Goal: Task Accomplishment & Management: Manage account settings

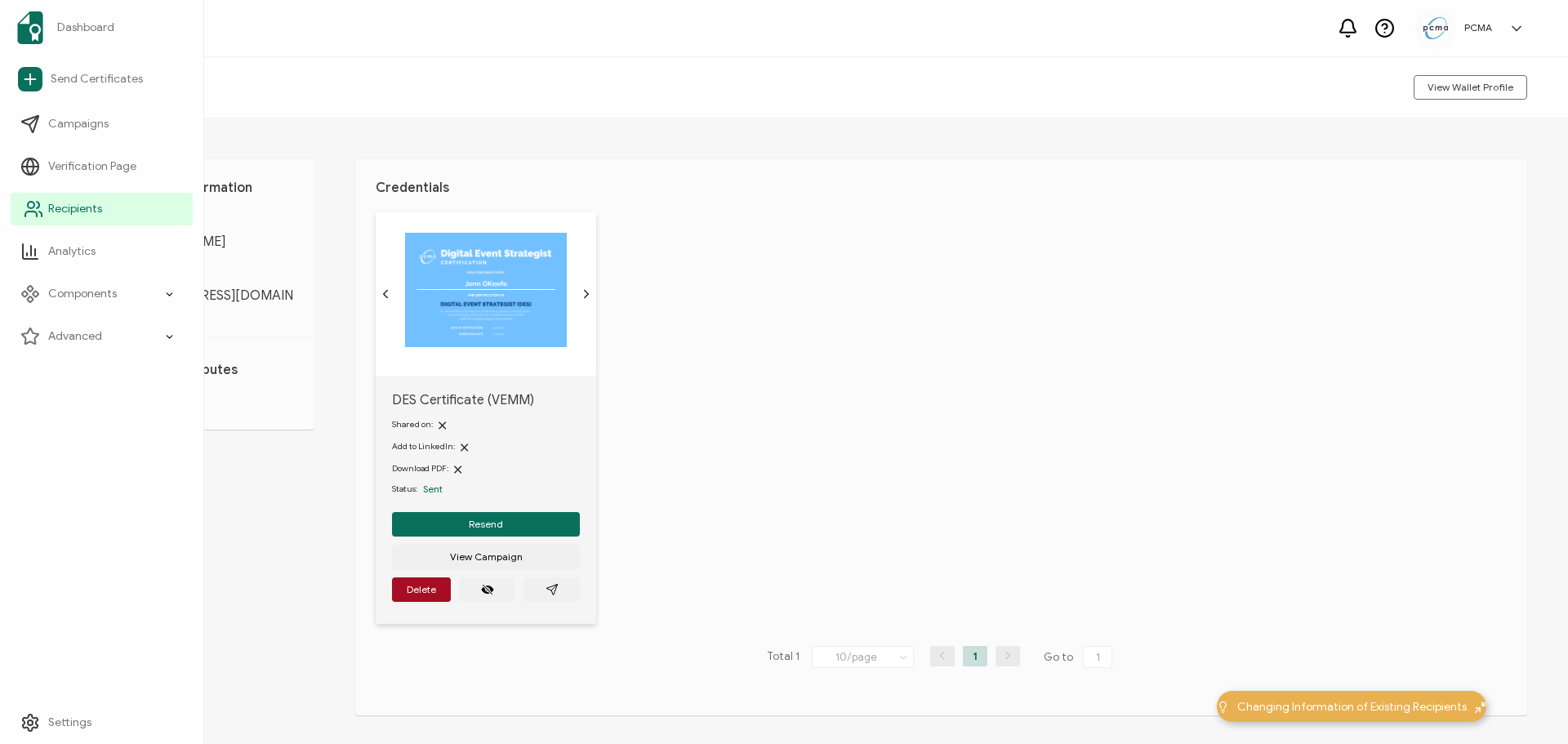
click at [76, 203] on span "Recipients" at bounding box center [75, 209] width 54 height 16
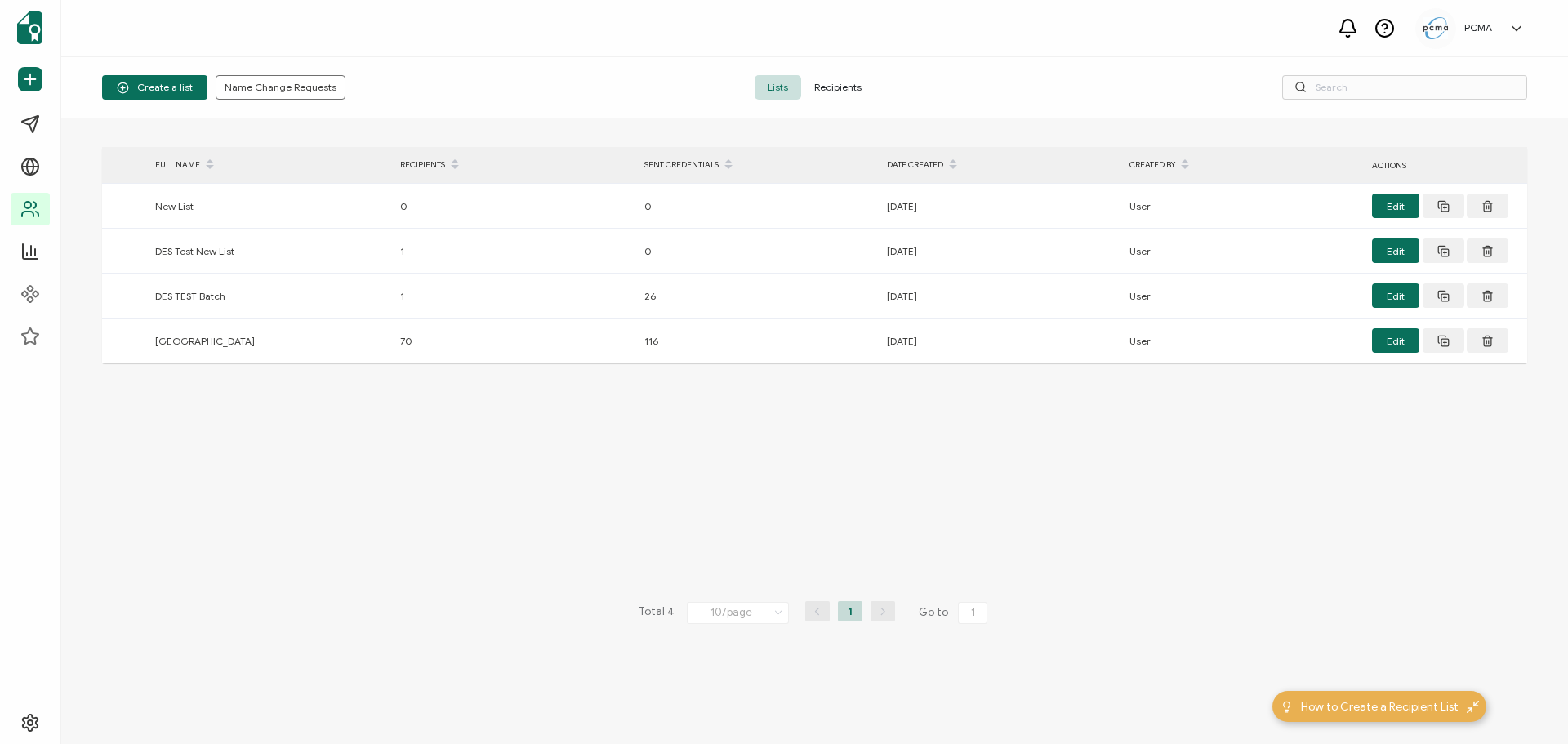
click at [841, 84] on span "Recipients" at bounding box center [838, 87] width 74 height 25
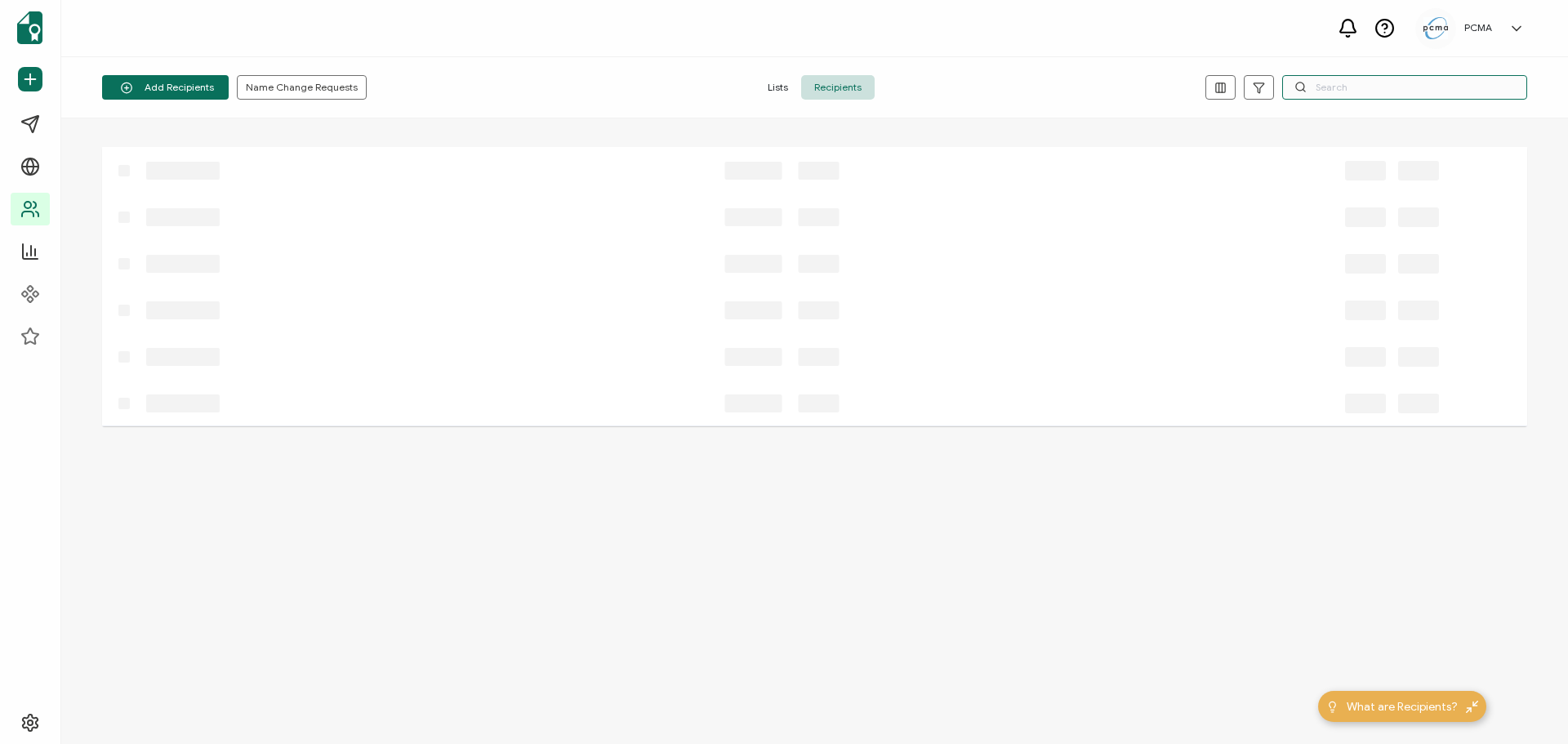
click at [1380, 79] on input "text" at bounding box center [1405, 87] width 245 height 25
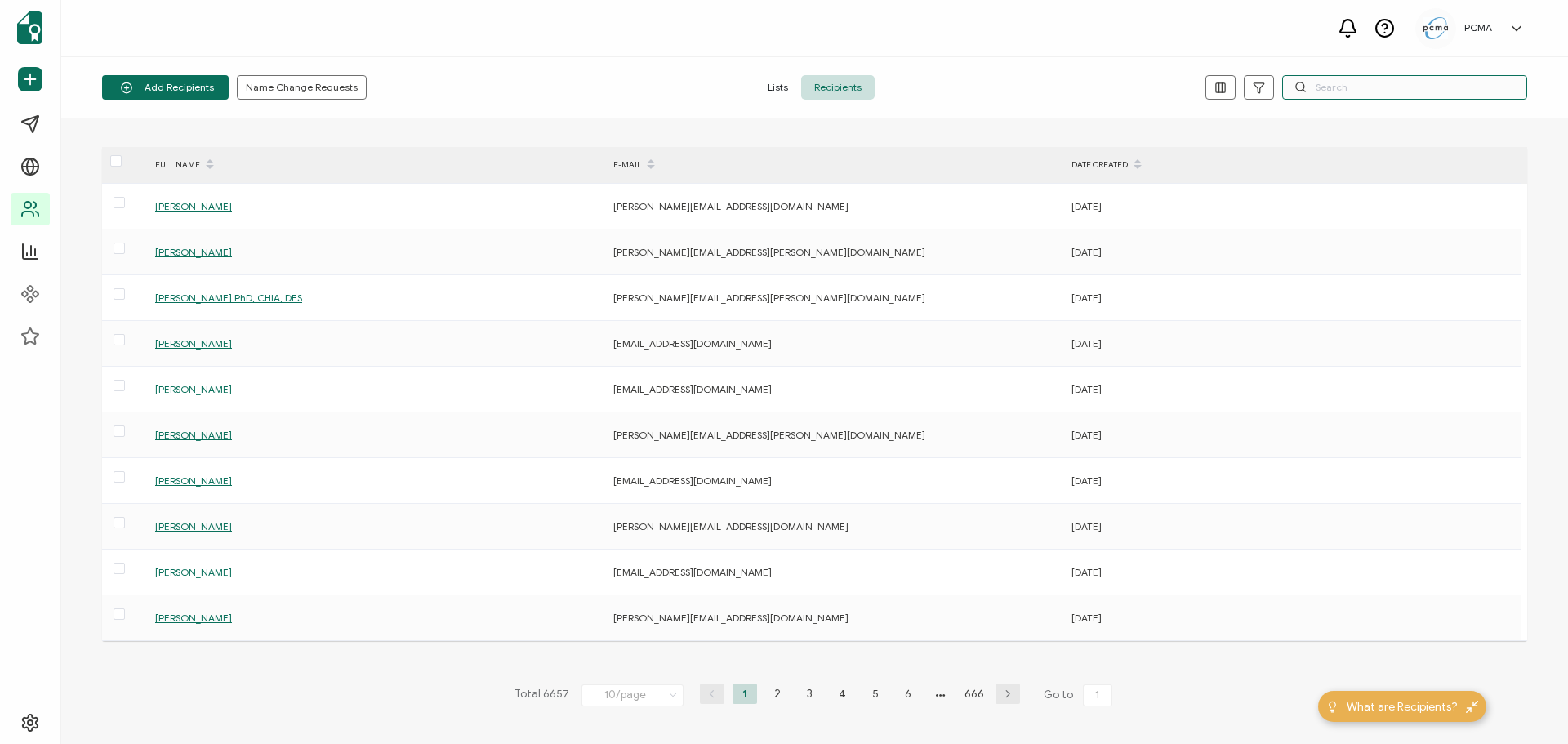
click at [1365, 86] on input "text" at bounding box center [1405, 87] width 245 height 25
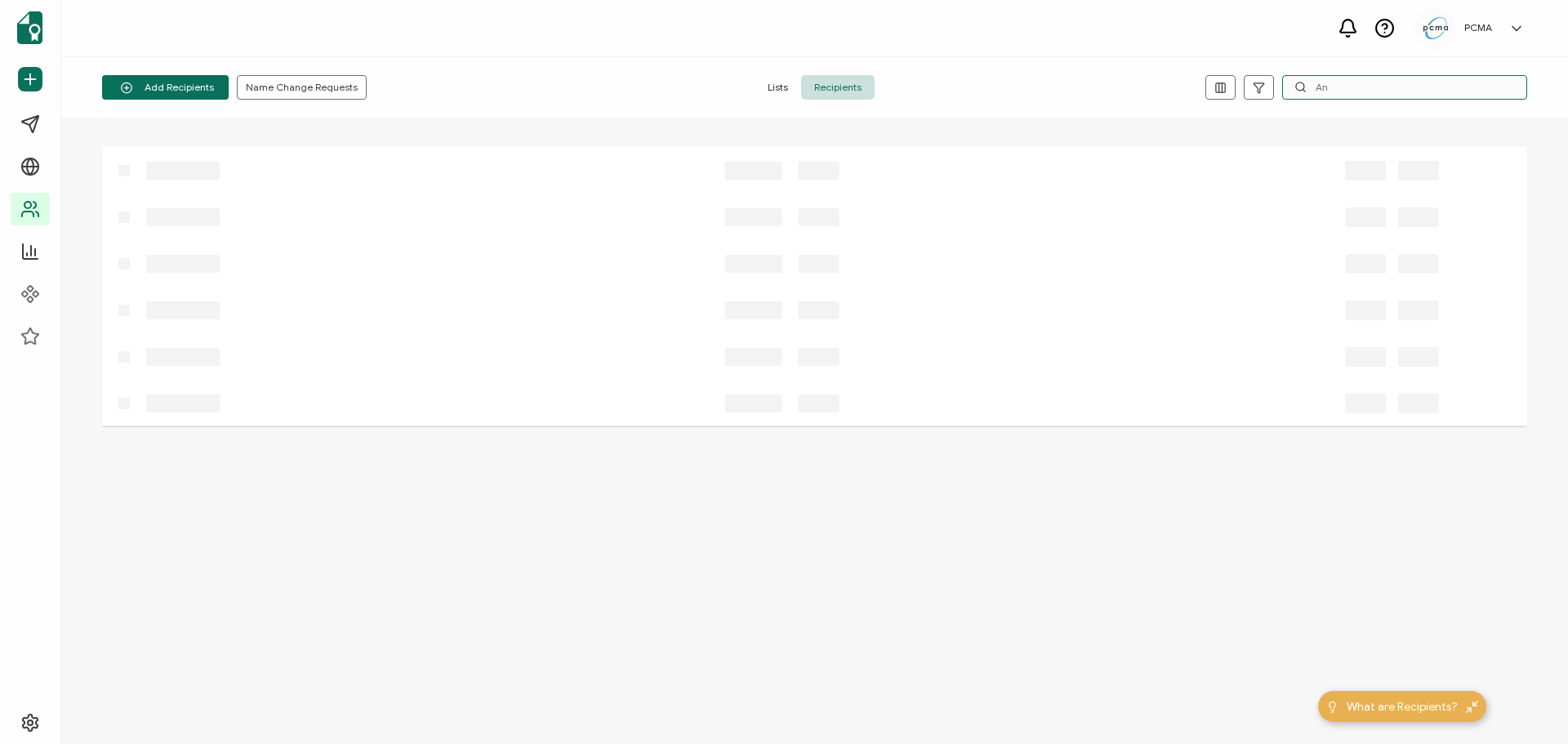
type input "A"
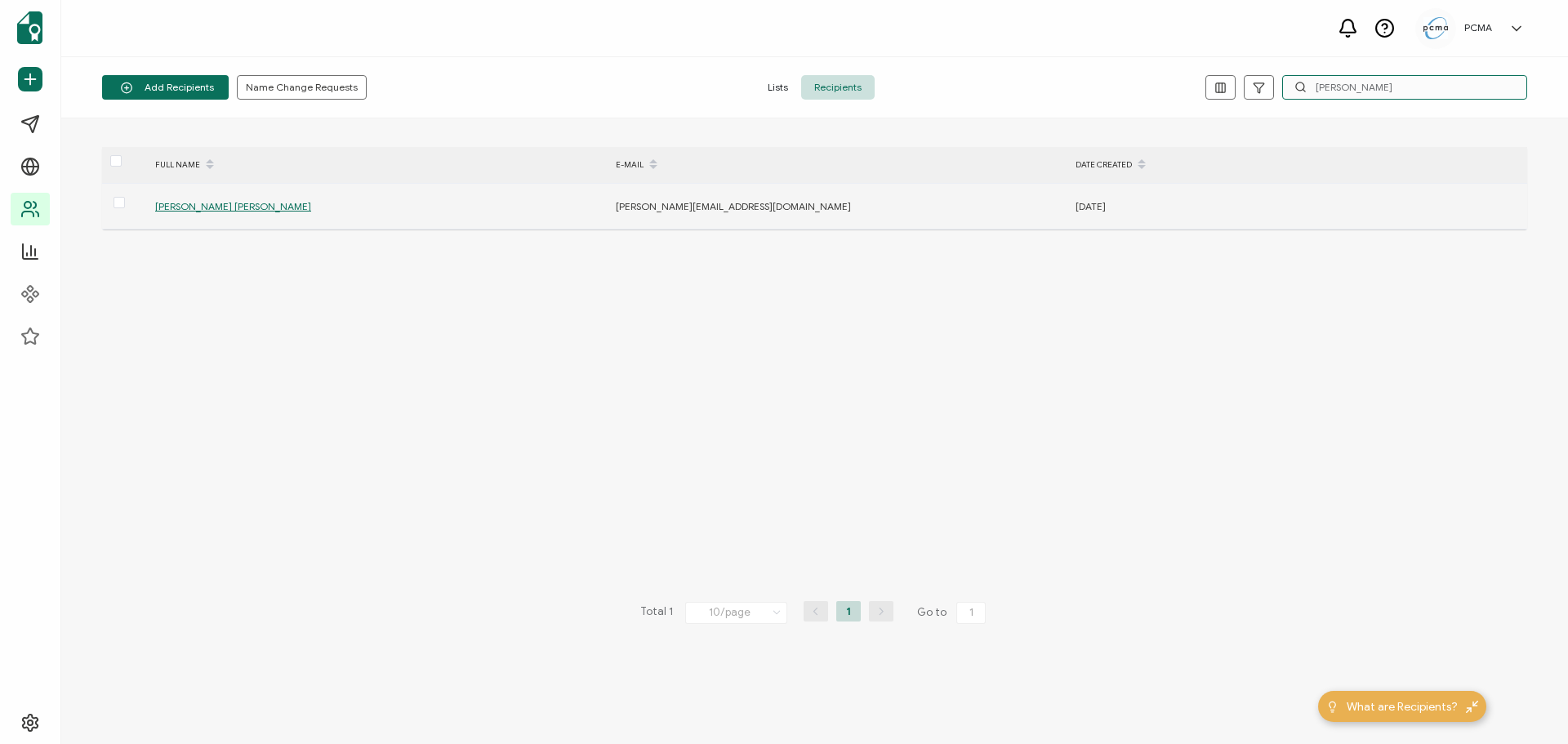
type input "[PERSON_NAME]"
click at [206, 205] on span "[PERSON_NAME] [PERSON_NAME]" at bounding box center [233, 206] width 156 height 12
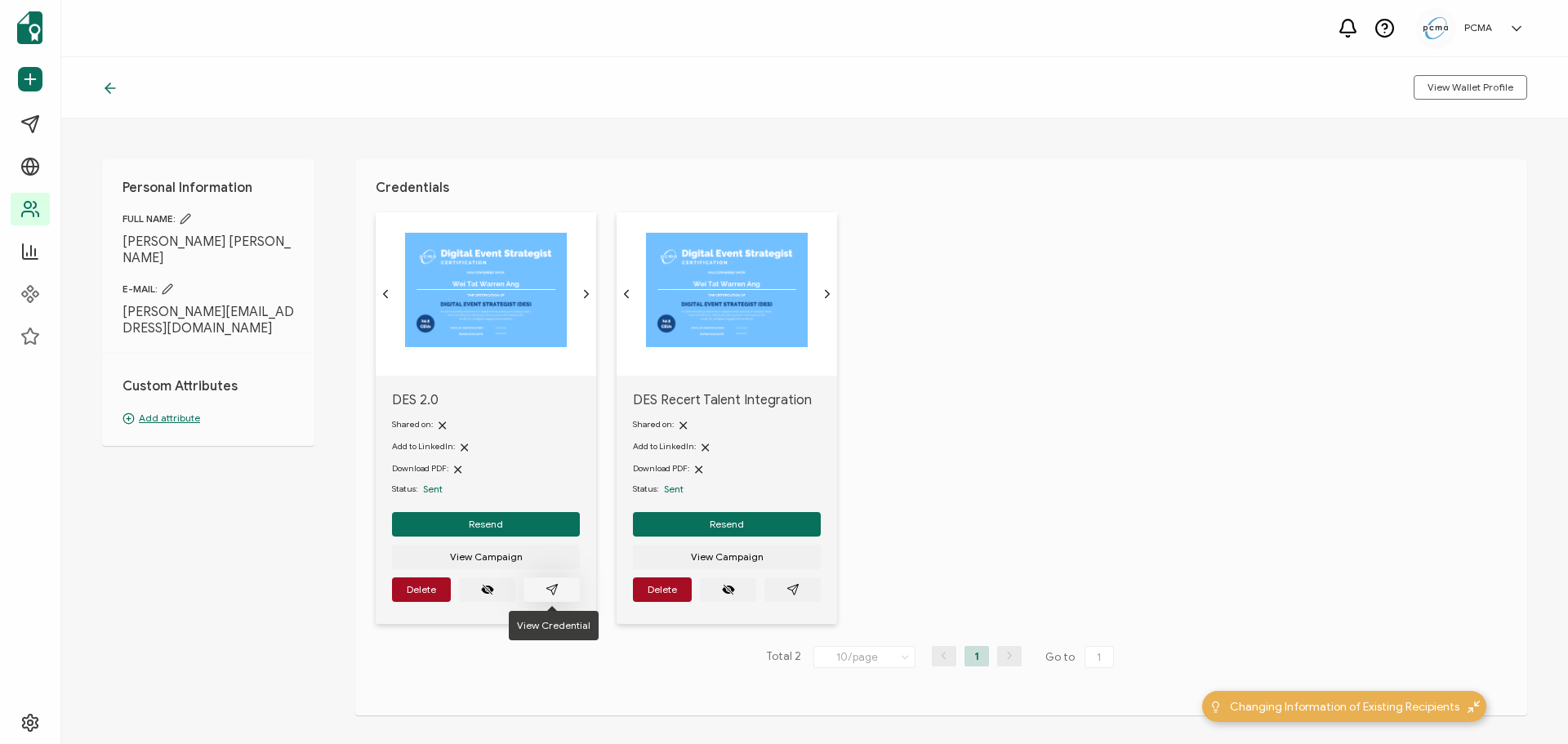
click at [540, 590] on button "button" at bounding box center [551, 589] width 57 height 25
click at [791, 594] on icon "paper plane outline" at bounding box center [793, 589] width 13 height 13
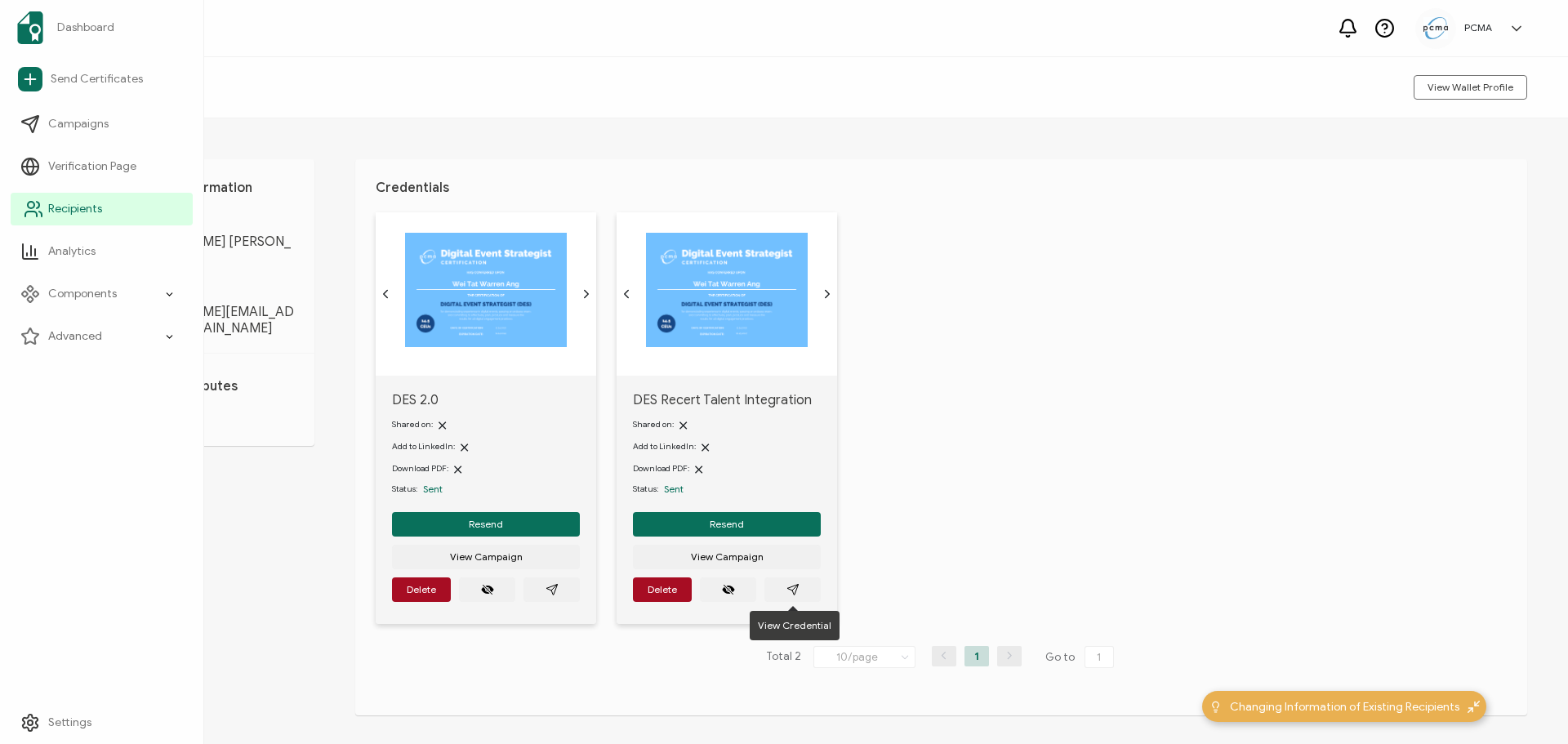
click at [72, 209] on span "Recipients" at bounding box center [75, 209] width 54 height 16
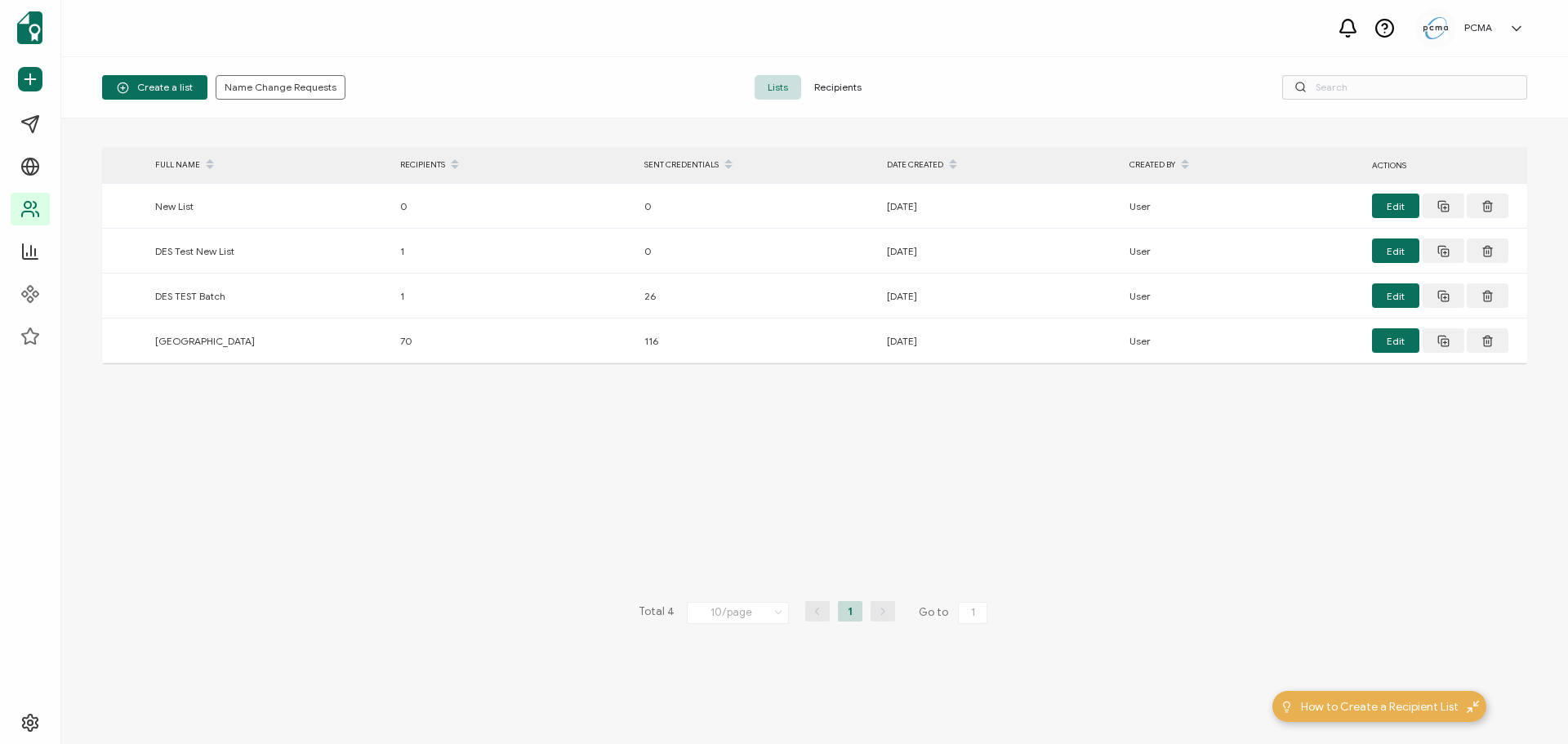
drag, startPoint x: 819, startPoint y: 93, endPoint x: 879, endPoint y: 92, distance: 60.0
click at [819, 92] on span "Recipients" at bounding box center [838, 87] width 74 height 25
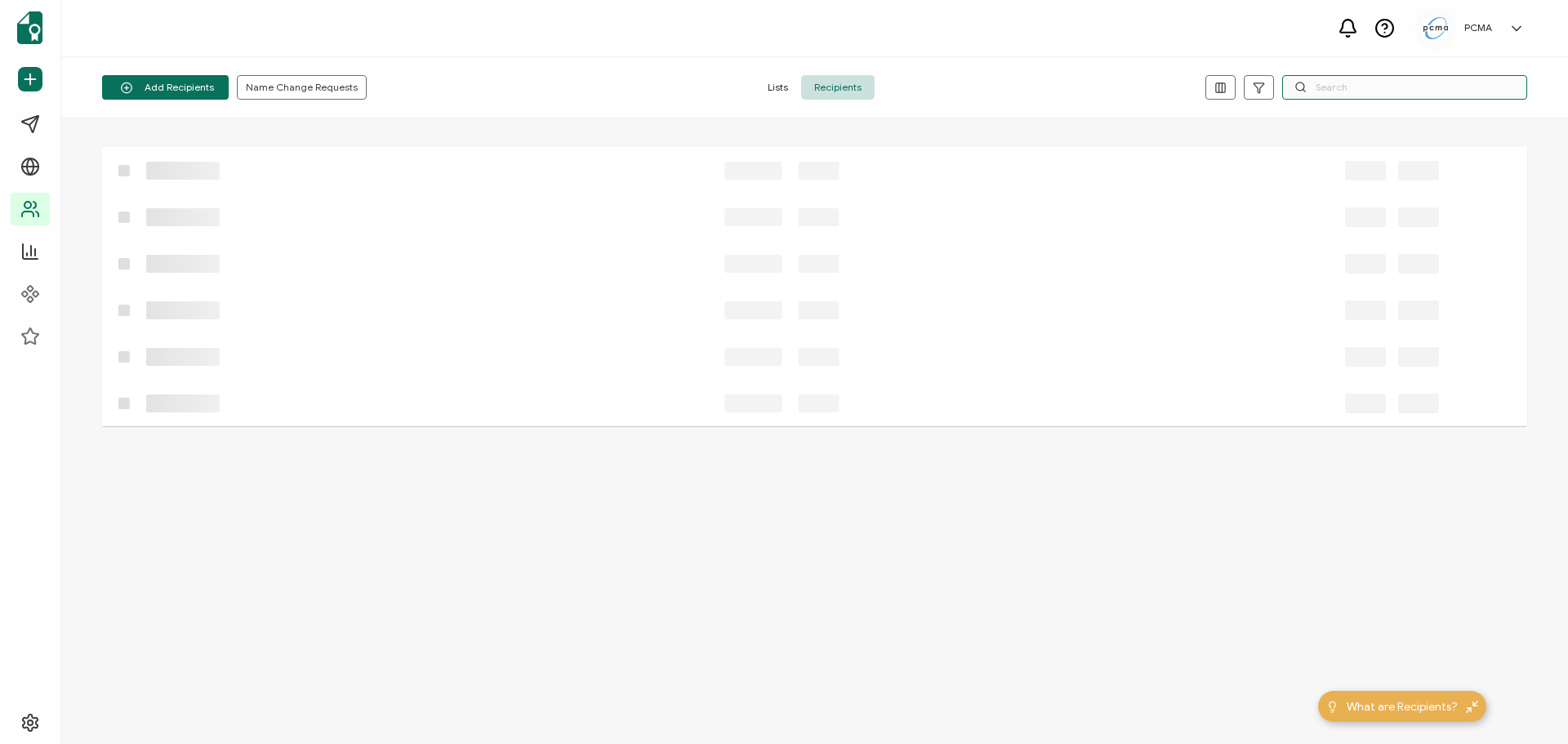
click at [1411, 89] on input "text" at bounding box center [1405, 87] width 245 height 25
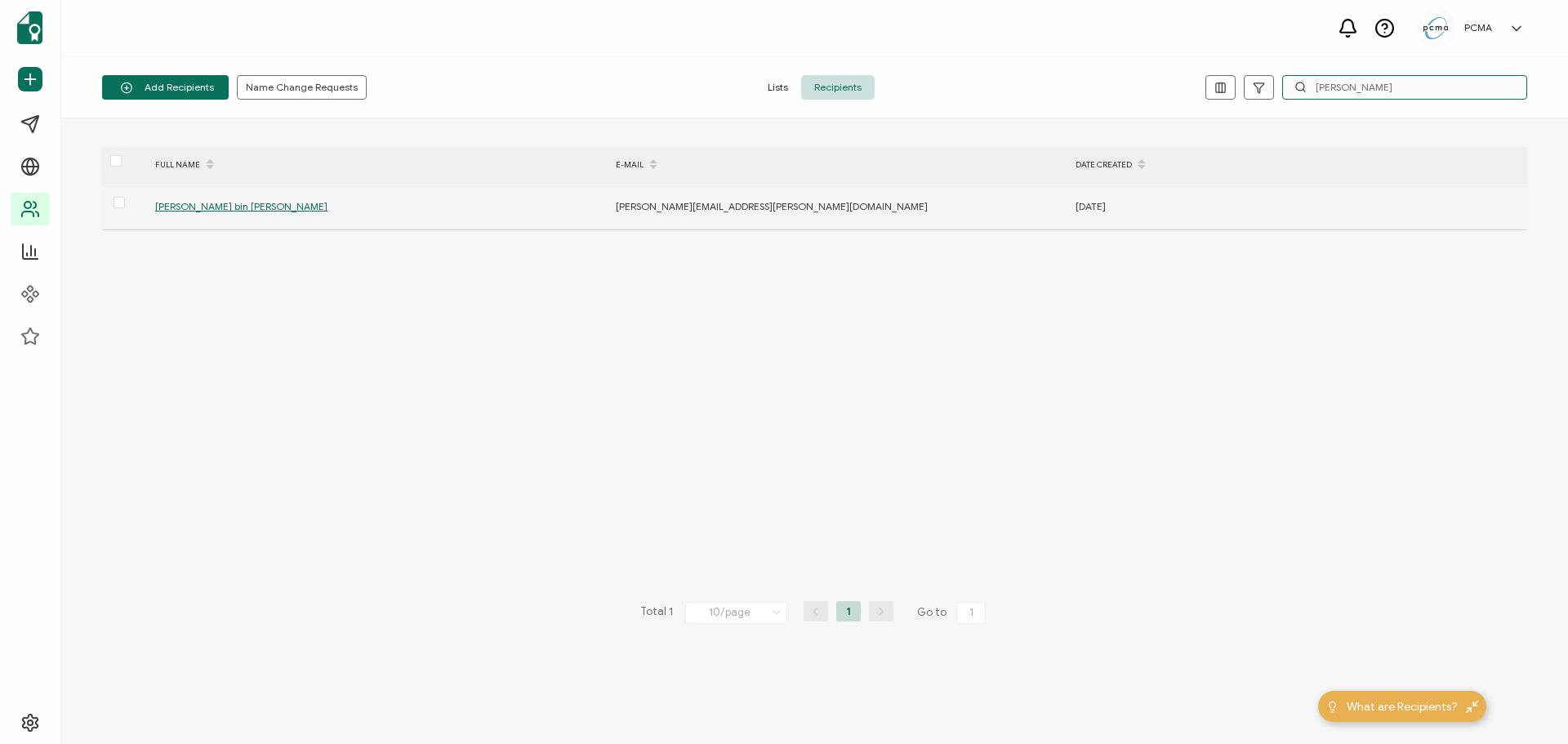
type input "manan"
click at [238, 203] on span "Abdul manan bin mohd sanip" at bounding box center [240, 206] width 172 height 12
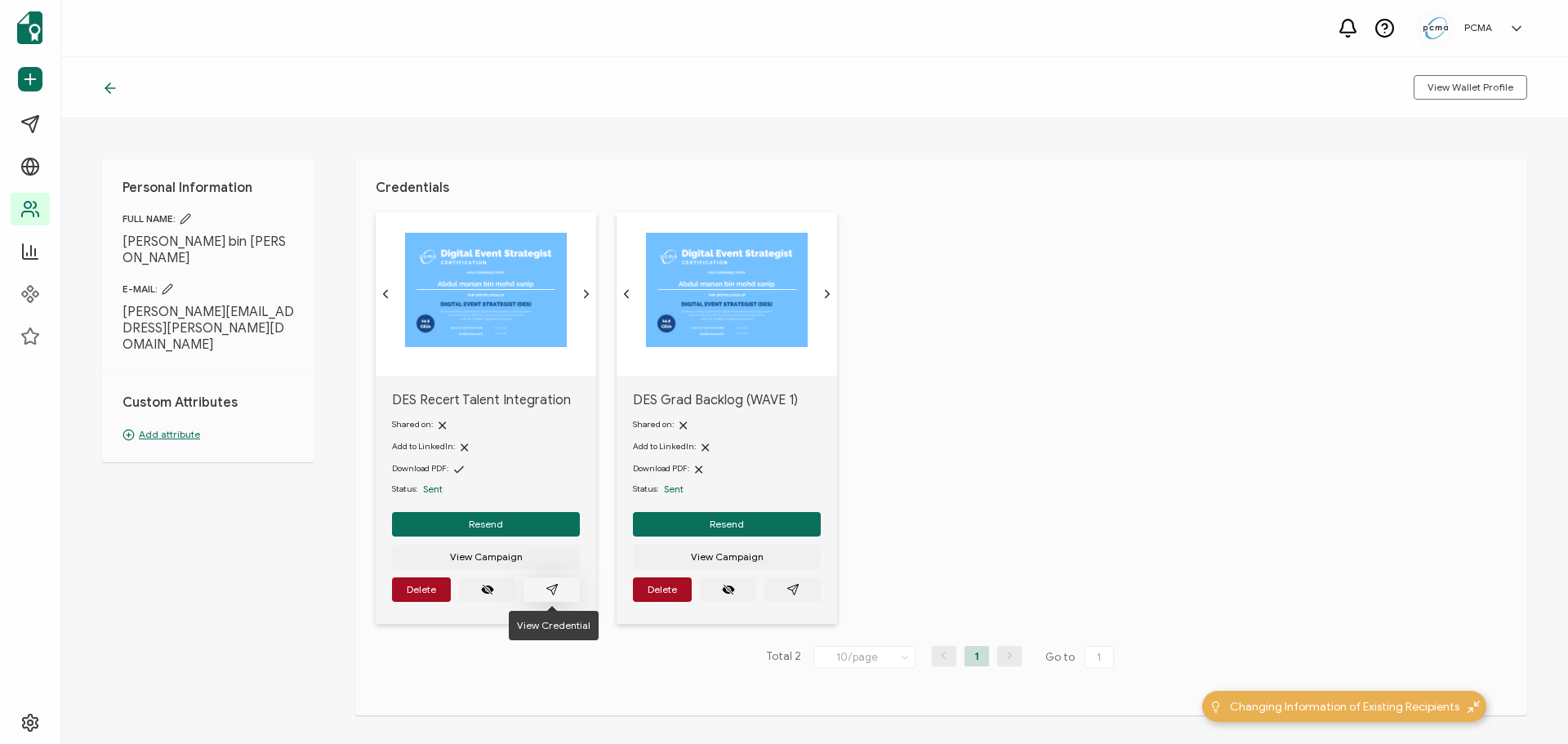
click at [550, 587] on icon "paper plane outline" at bounding box center [551, 589] width 13 height 13
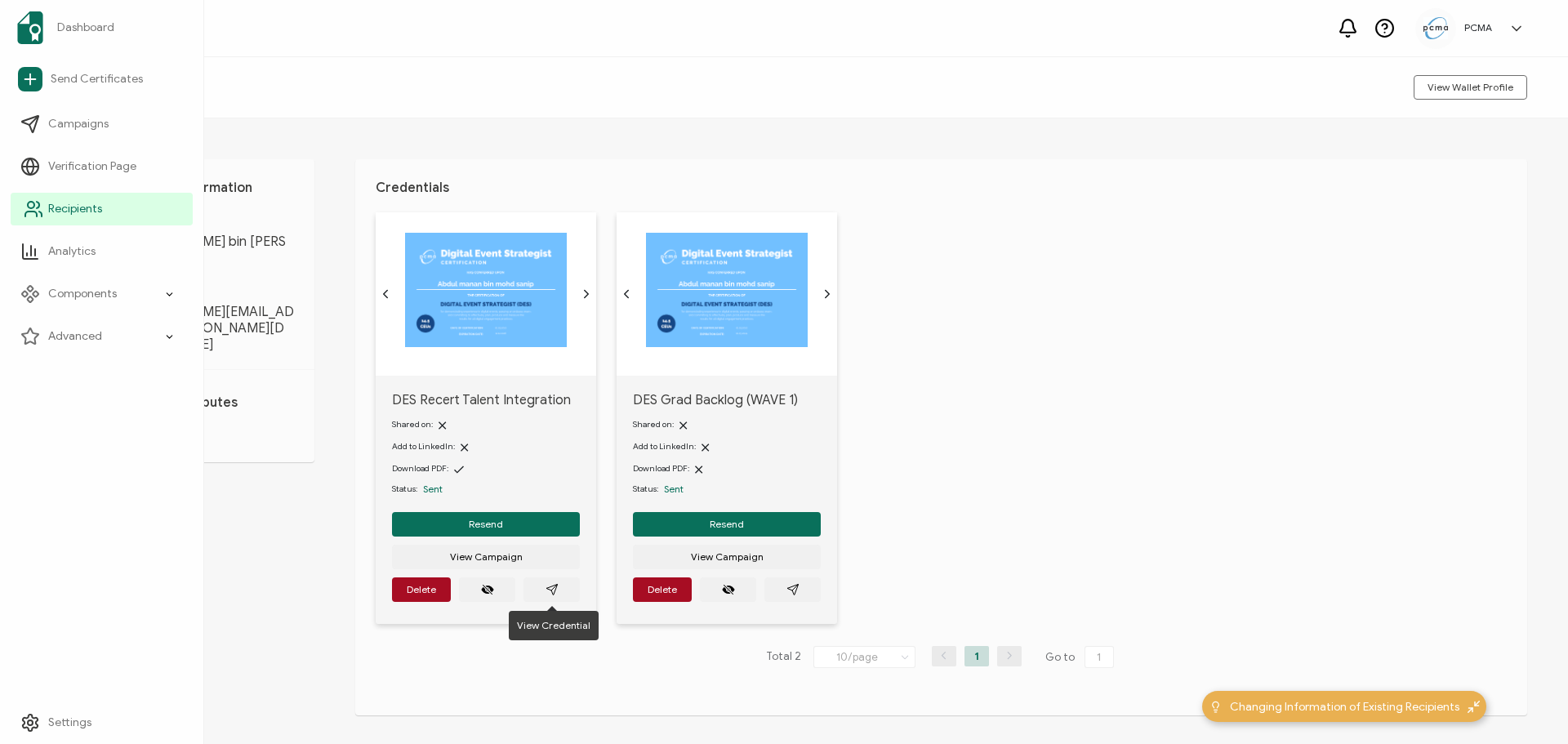
click at [41, 209] on icon at bounding box center [34, 210] width 20 height 20
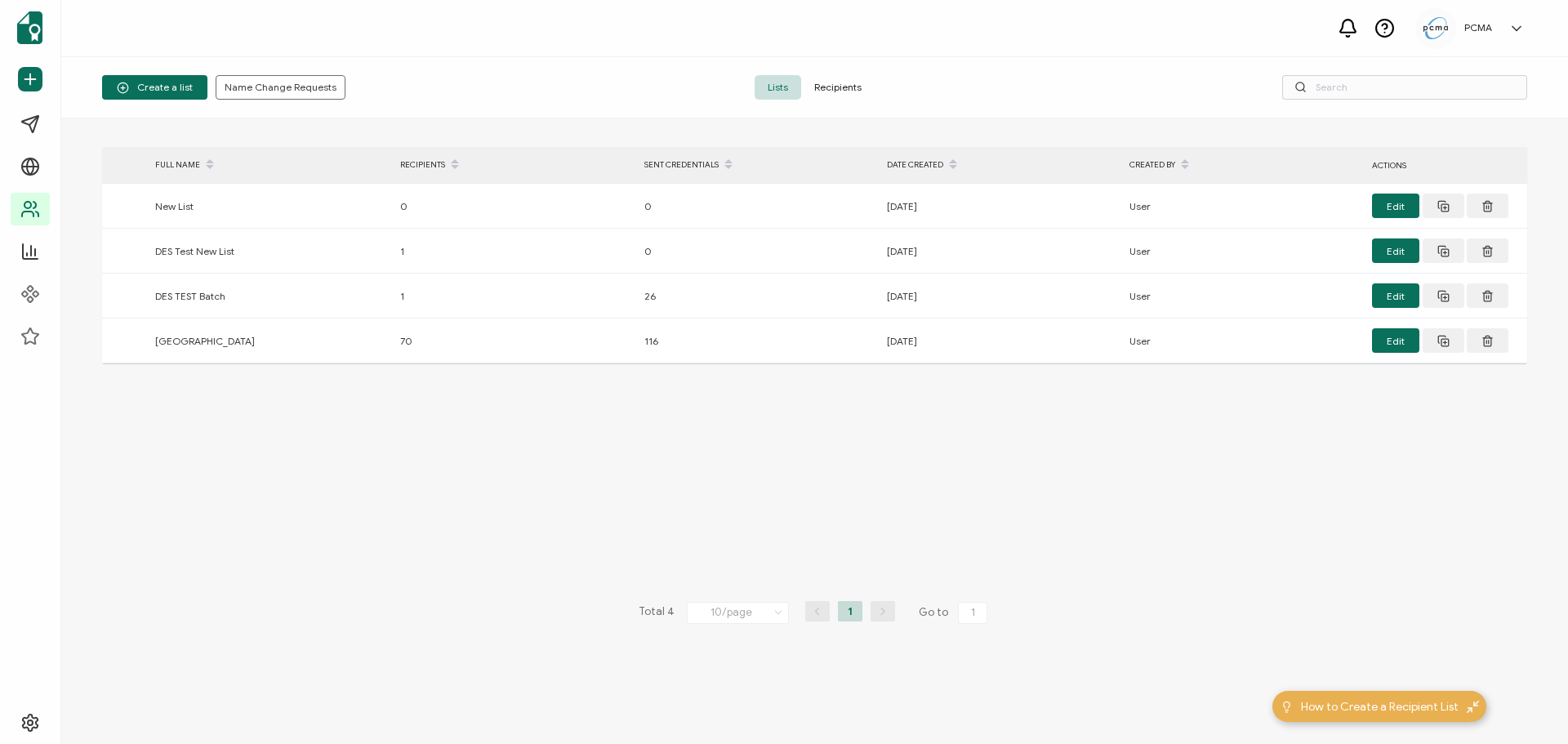
click at [835, 87] on span "Recipients" at bounding box center [838, 87] width 74 height 25
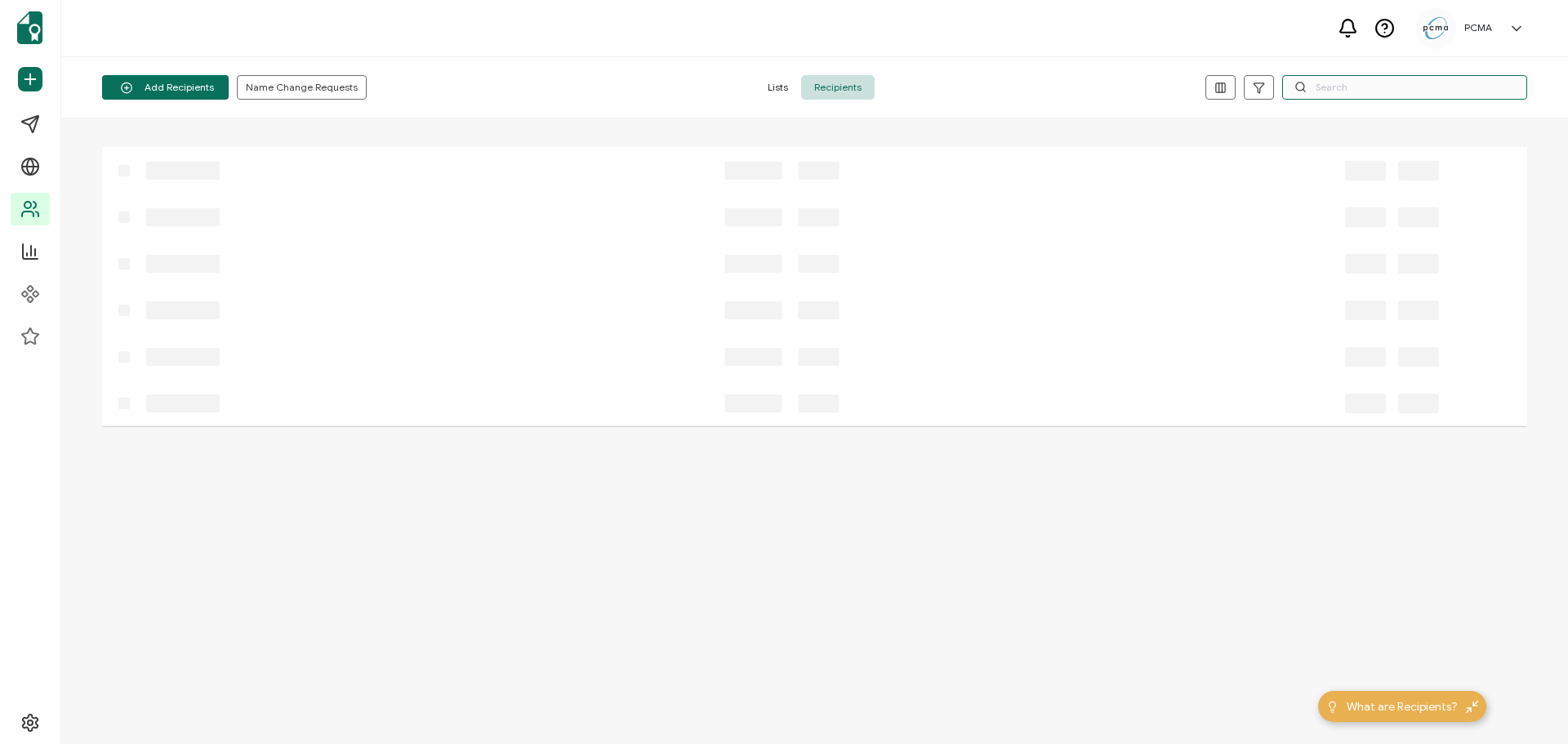
click at [1443, 86] on input "text" at bounding box center [1405, 87] width 245 height 25
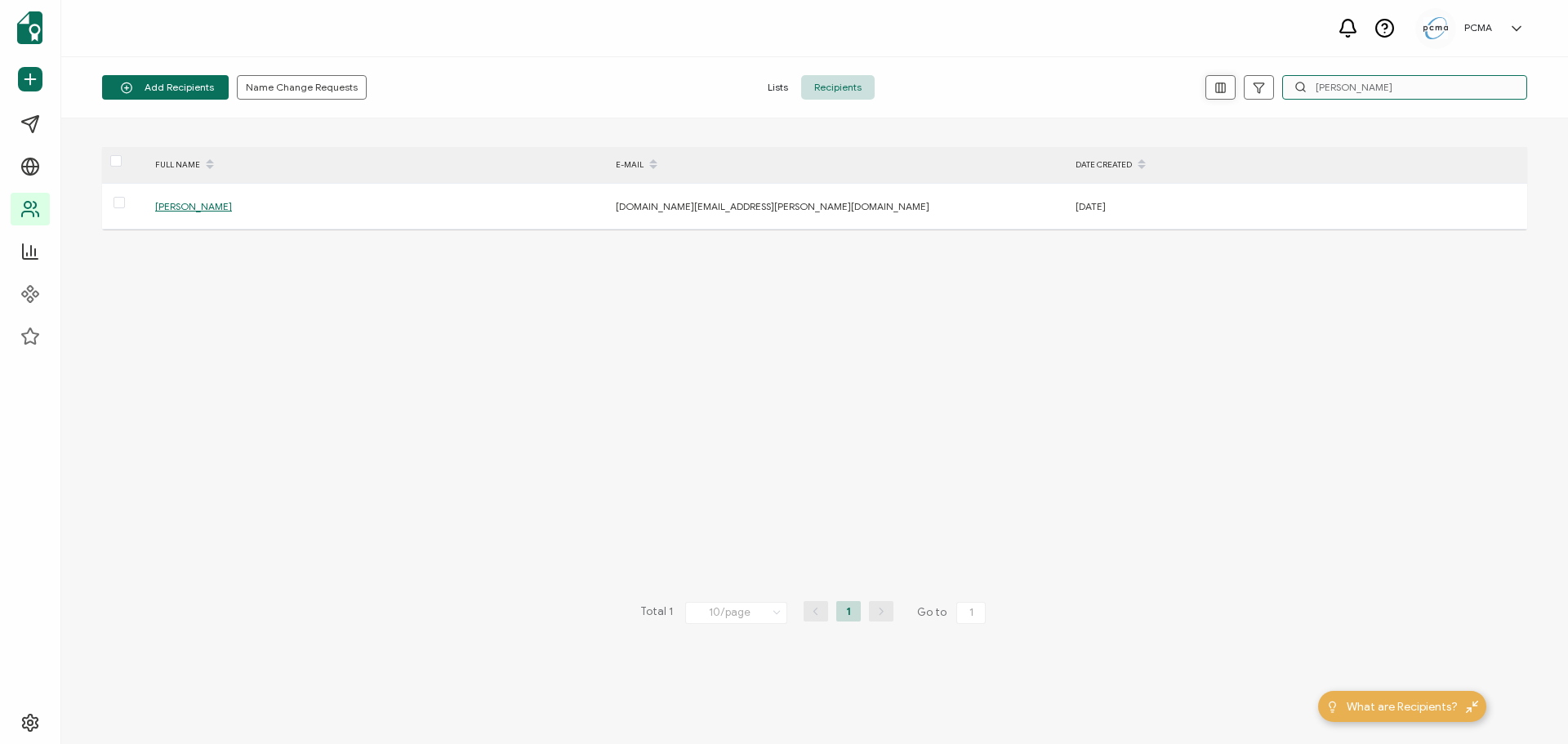
drag, startPoint x: 1391, startPoint y: 83, endPoint x: 1224, endPoint y: 81, distance: 167.0
click at [1223, 84] on div "Summer Kim" at bounding box center [1290, 87] width 475 height 25
type input "L"
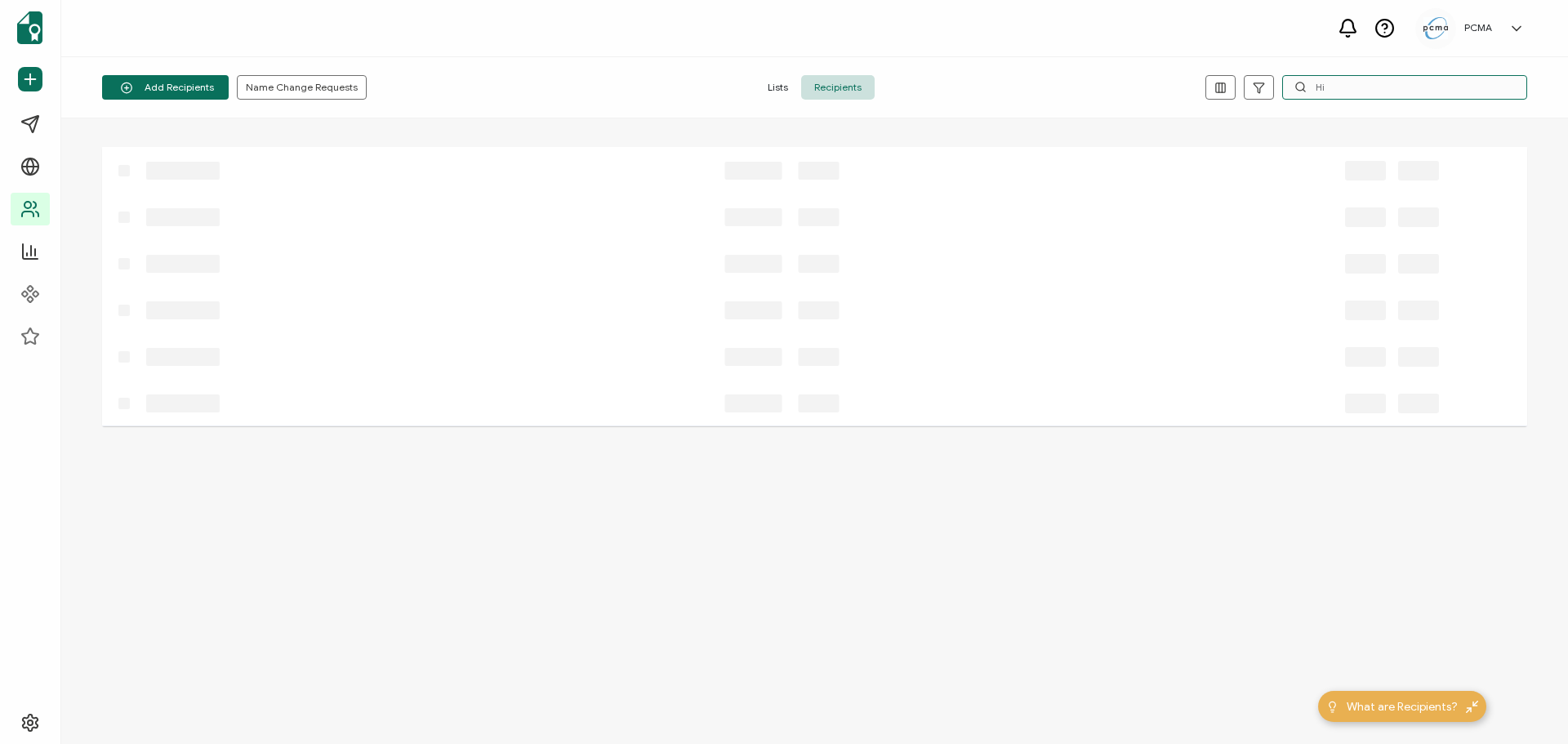
type input "H"
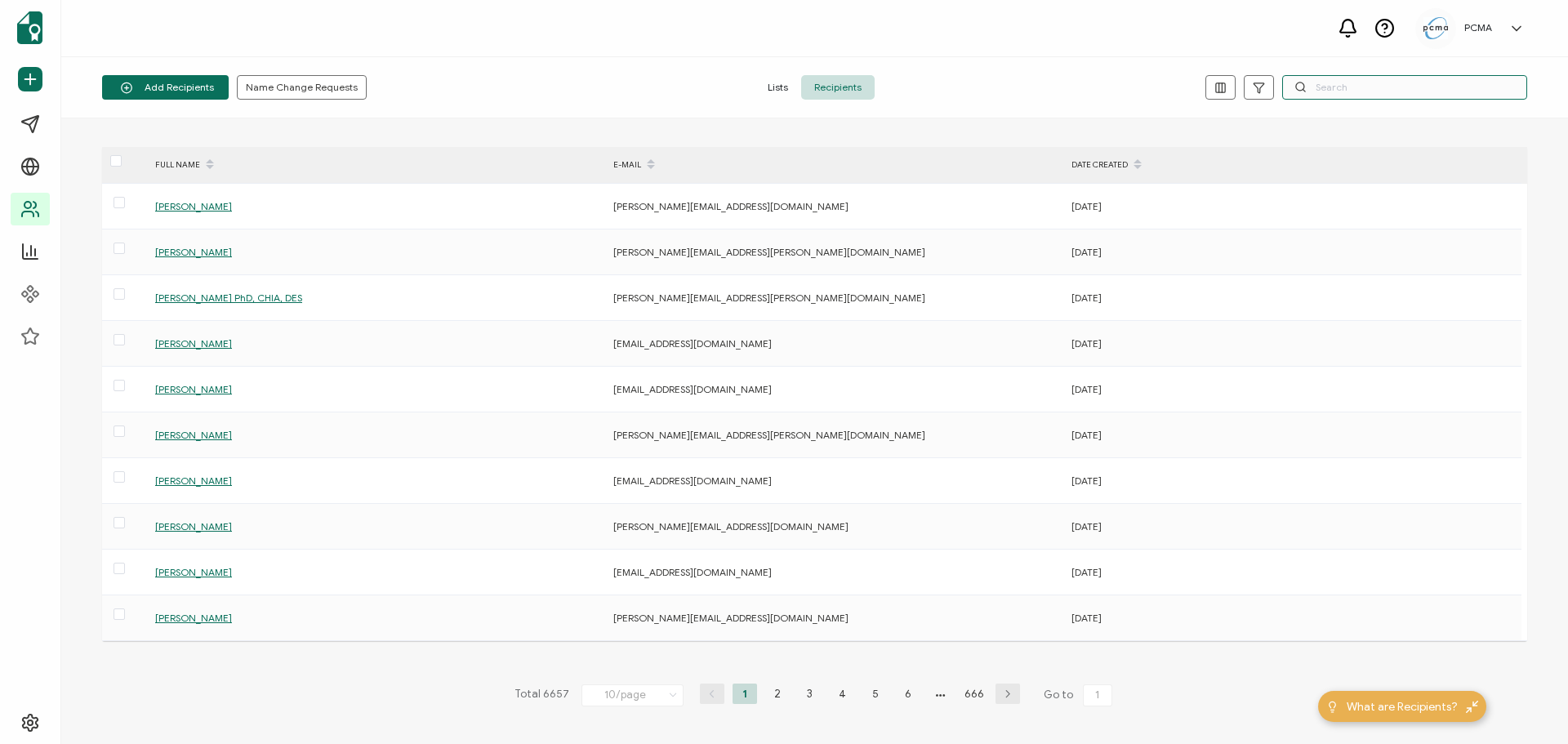
click at [1342, 83] on input "text" at bounding box center [1405, 87] width 245 height 25
paste input "Lim Henghui"
type input "Lim Henghui"
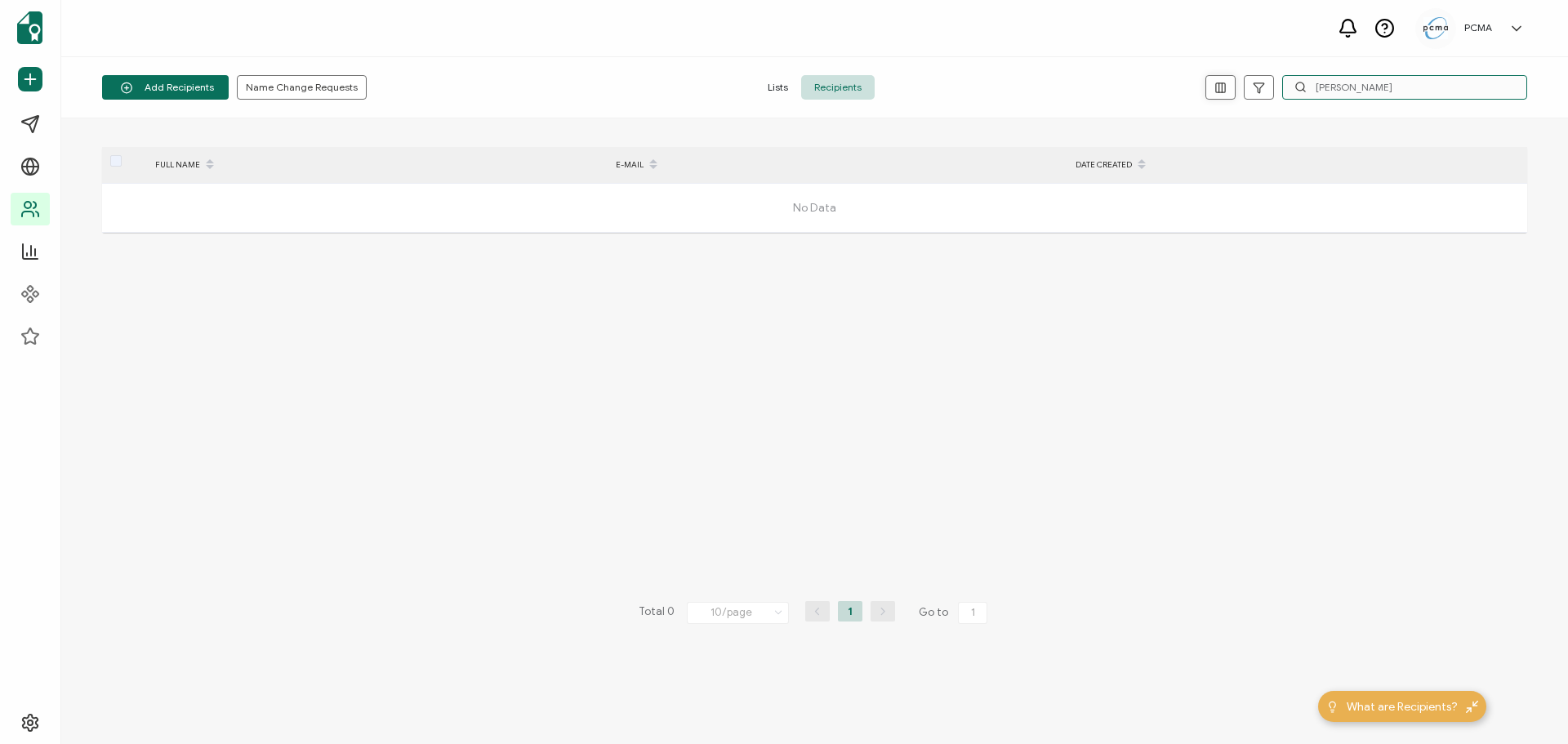
drag, startPoint x: 1415, startPoint y: 88, endPoint x: 1212, endPoint y: 91, distance: 203.0
click at [1212, 90] on div "Lim Henghui" at bounding box center [1290, 87] width 475 height 25
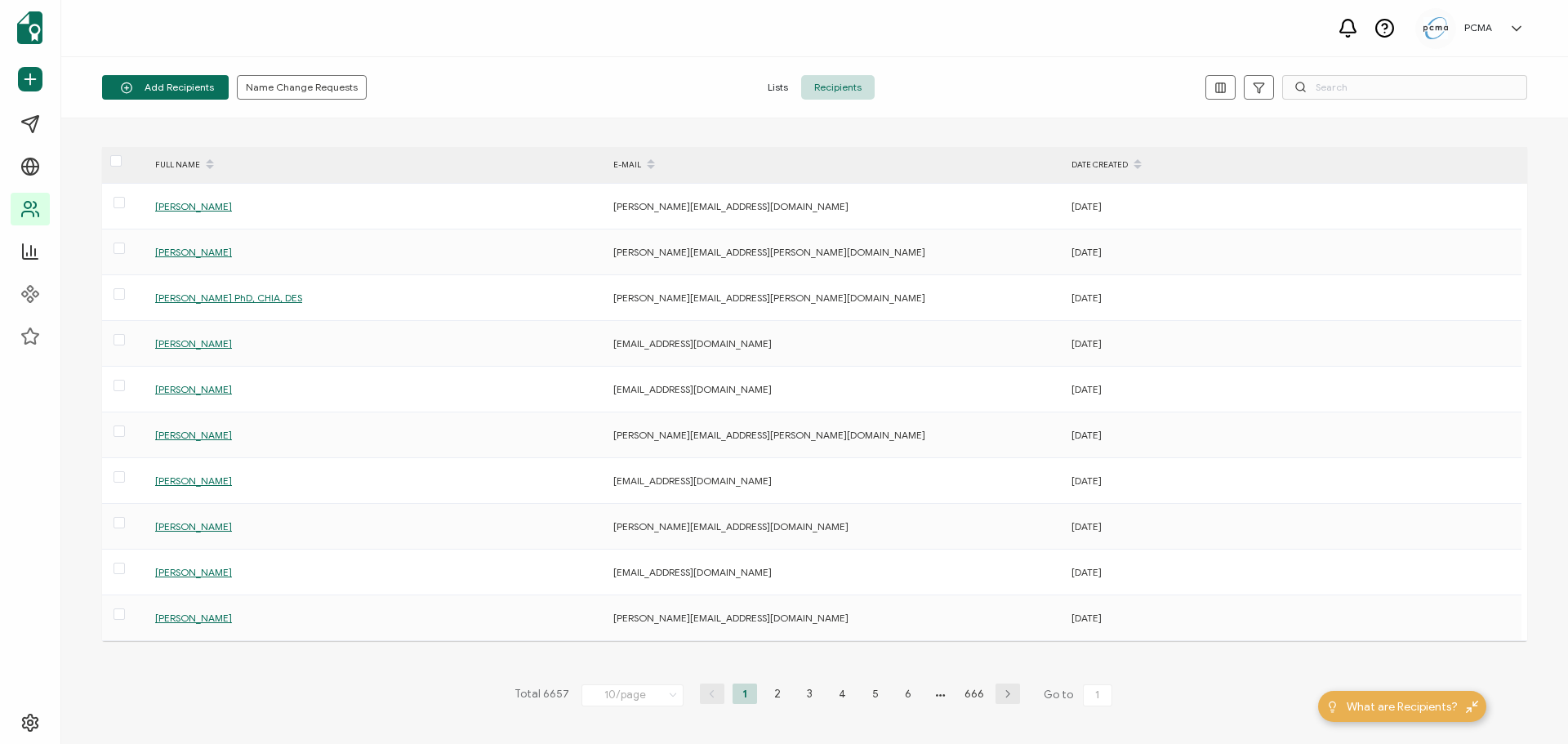
click at [1298, 87] on icon at bounding box center [1301, 86] width 12 height 12
click at [1319, 92] on input "text" at bounding box center [1405, 87] width 245 height 25
paste input "Lim Henghui"
type input "Lim Henghui"
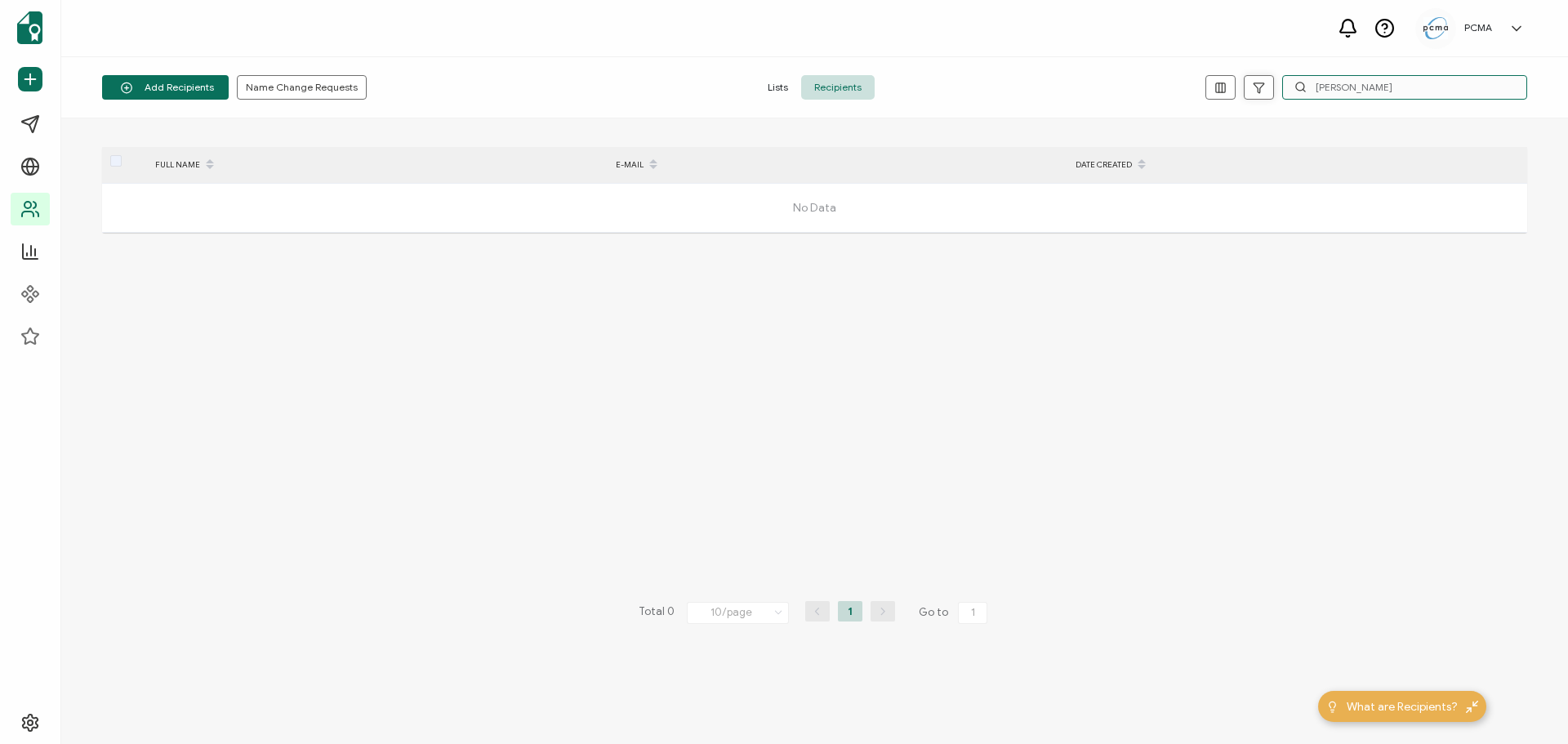
drag, startPoint x: 1383, startPoint y: 84, endPoint x: 1262, endPoint y: 84, distance: 121.0
click at [1263, 84] on div "Lim Henghui" at bounding box center [1290, 87] width 475 height 25
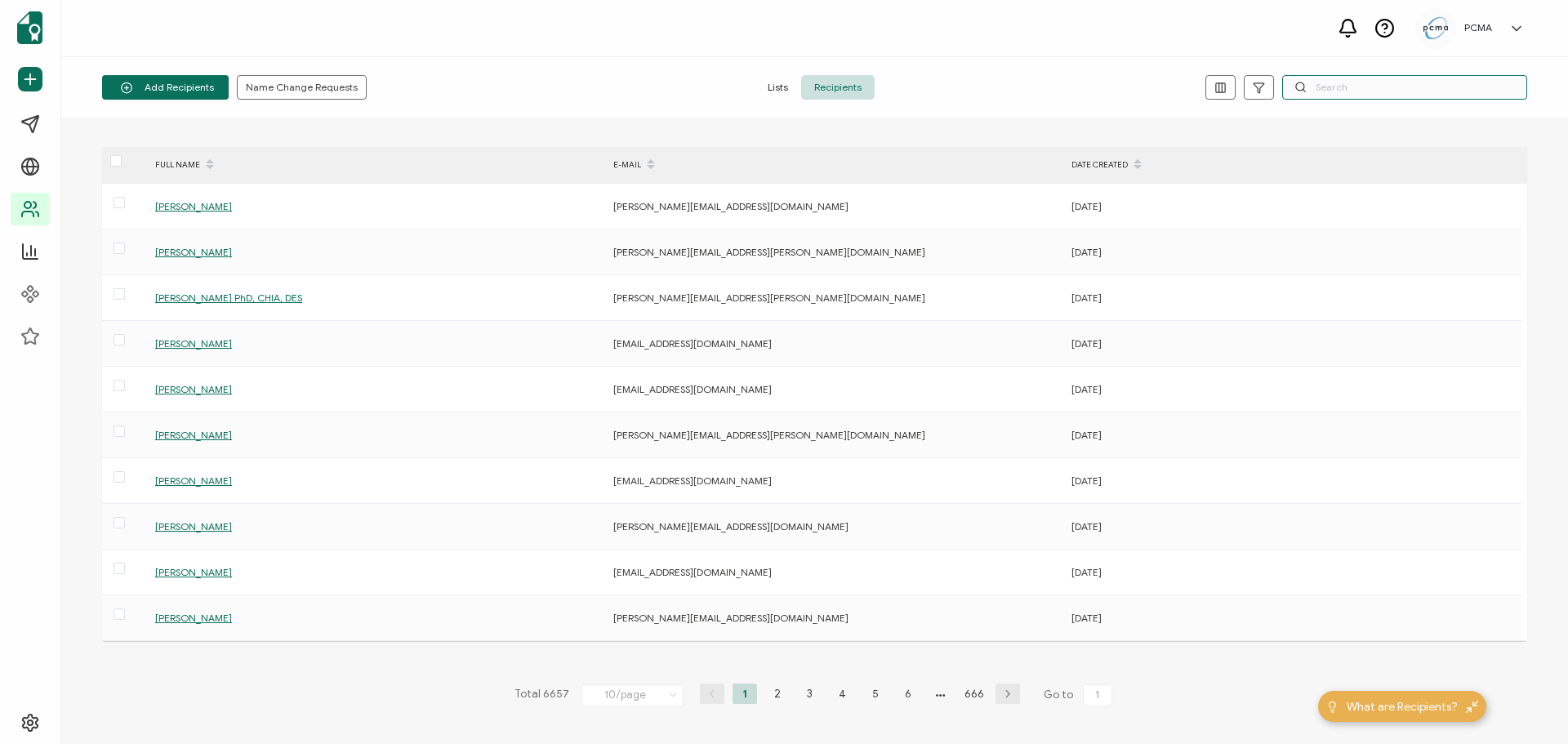
click at [1328, 95] on input "text" at bounding box center [1405, 87] width 245 height 25
type input "Summer Kim"
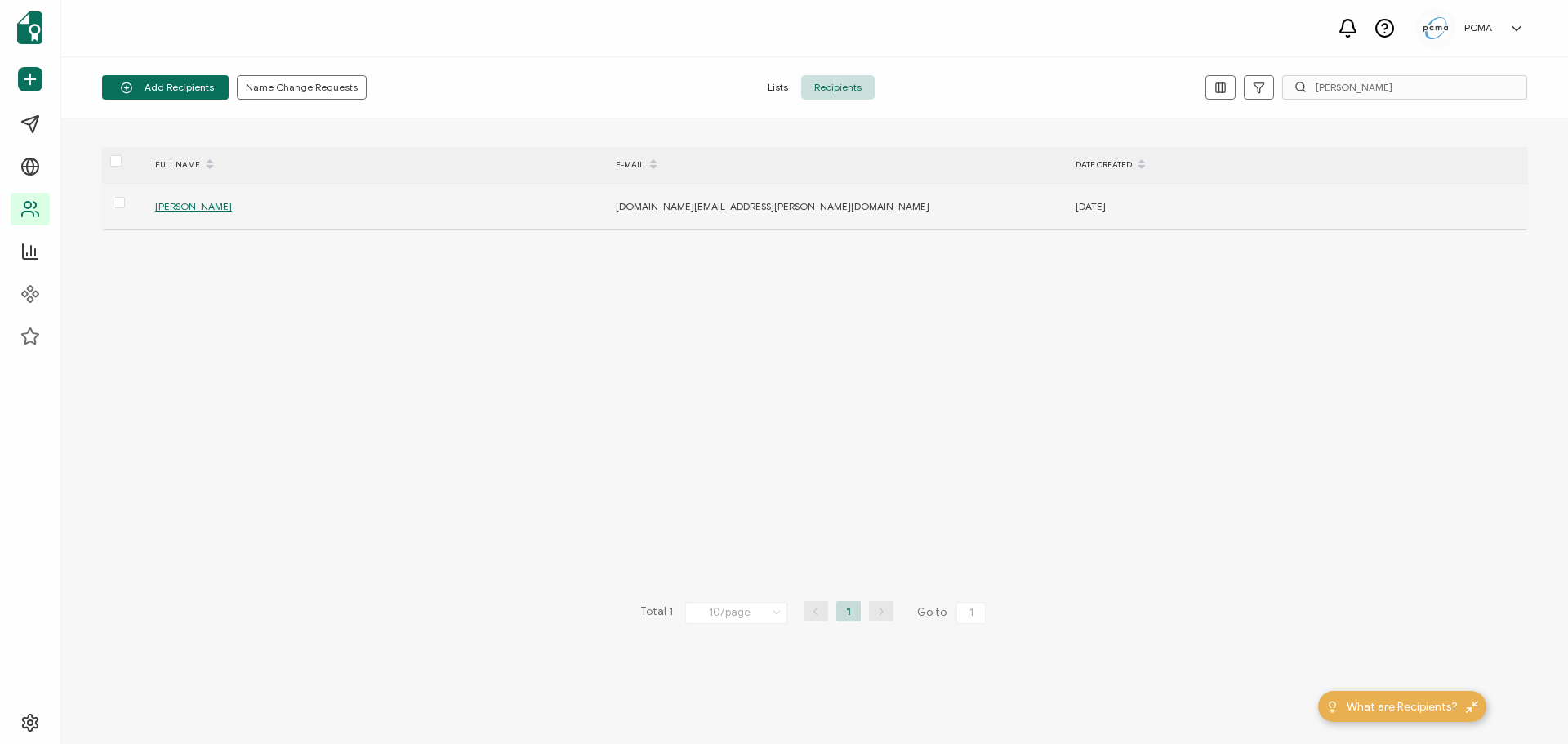
click at [201, 205] on span "Summer Kim" at bounding box center [193, 206] width 77 height 12
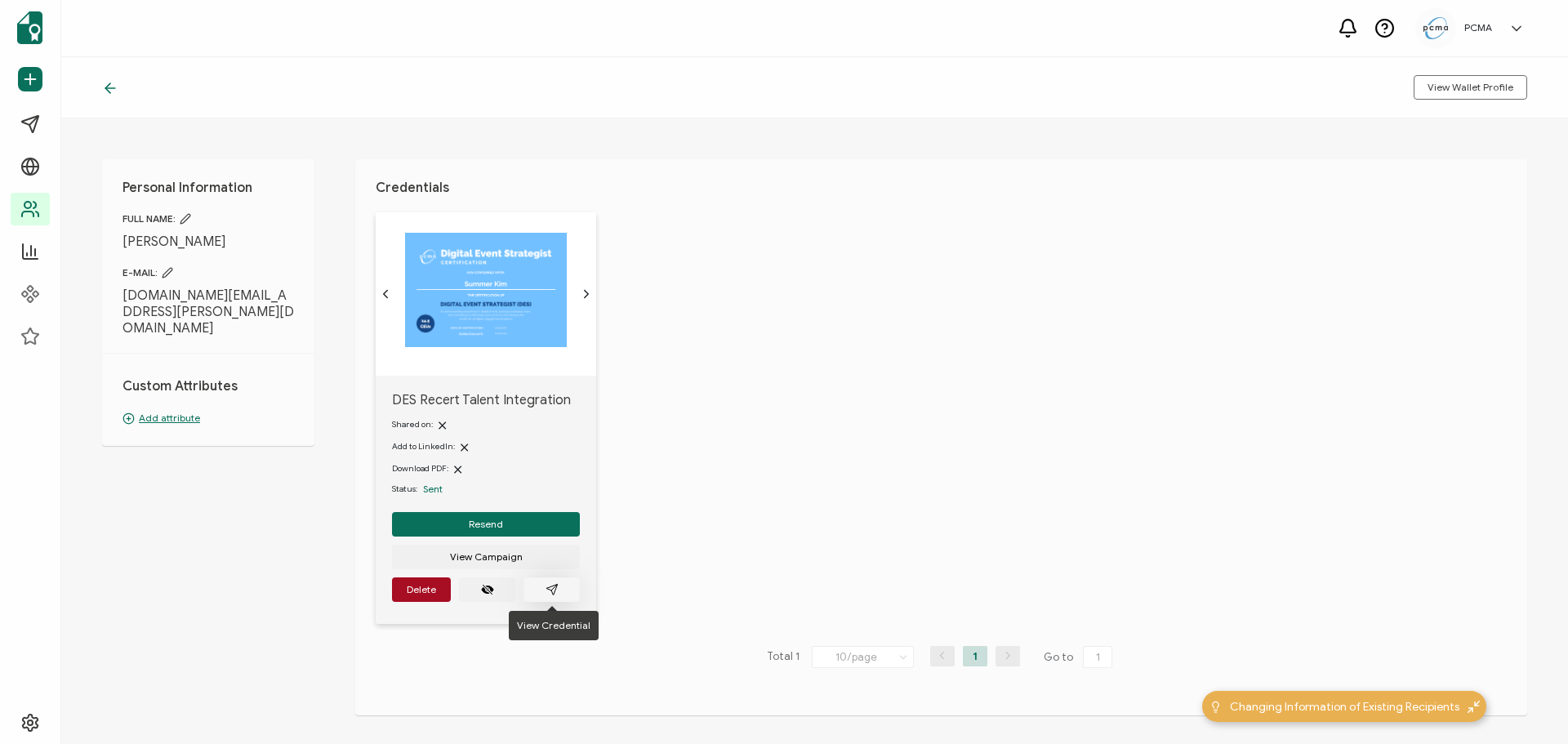
click at [552, 587] on icon "paper plane outline" at bounding box center [551, 589] width 13 height 13
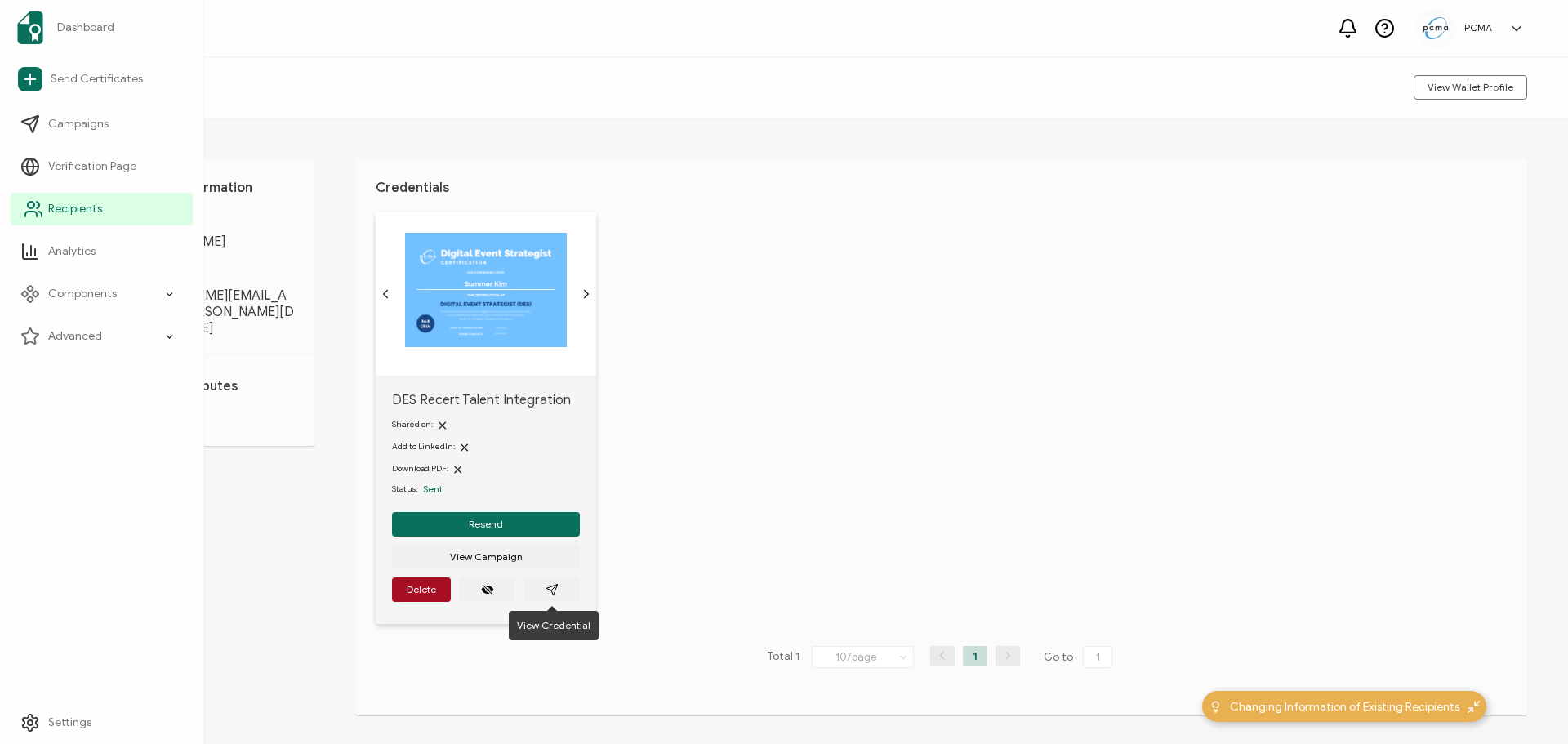
click at [80, 200] on link "Recipients" at bounding box center [101, 209] width 182 height 33
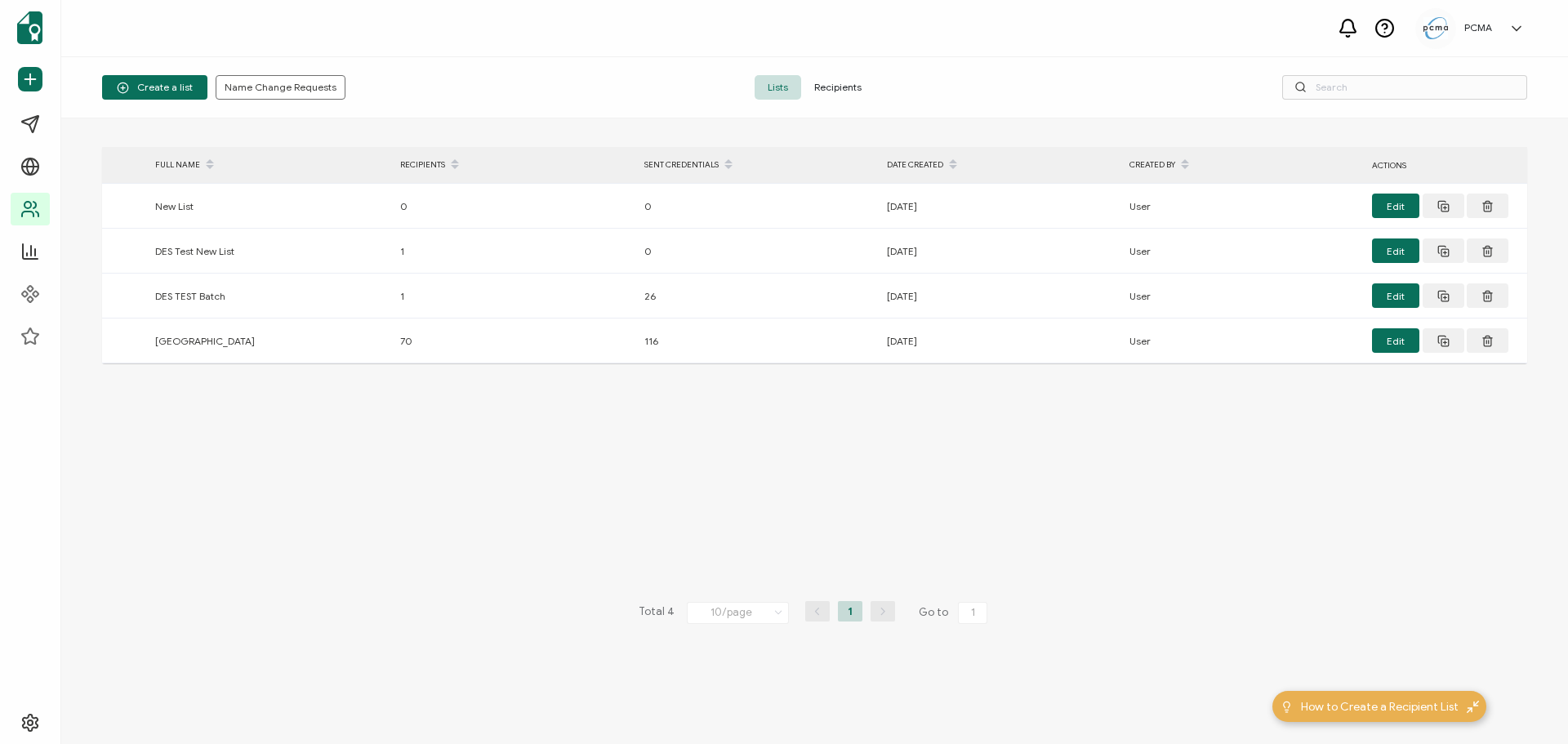
click at [843, 83] on span "Recipients" at bounding box center [838, 87] width 74 height 25
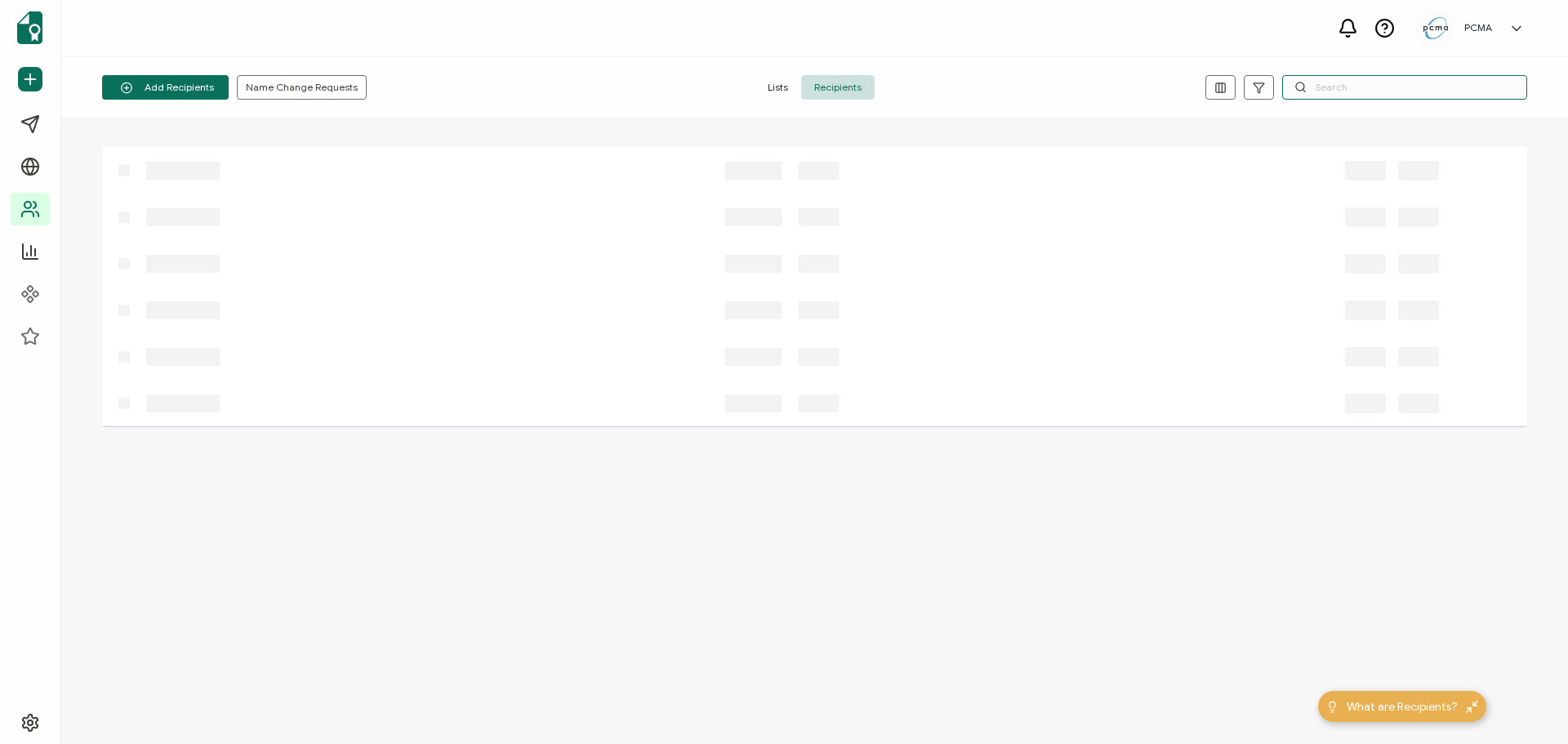
click at [1420, 88] on input "text" at bounding box center [1405, 87] width 245 height 25
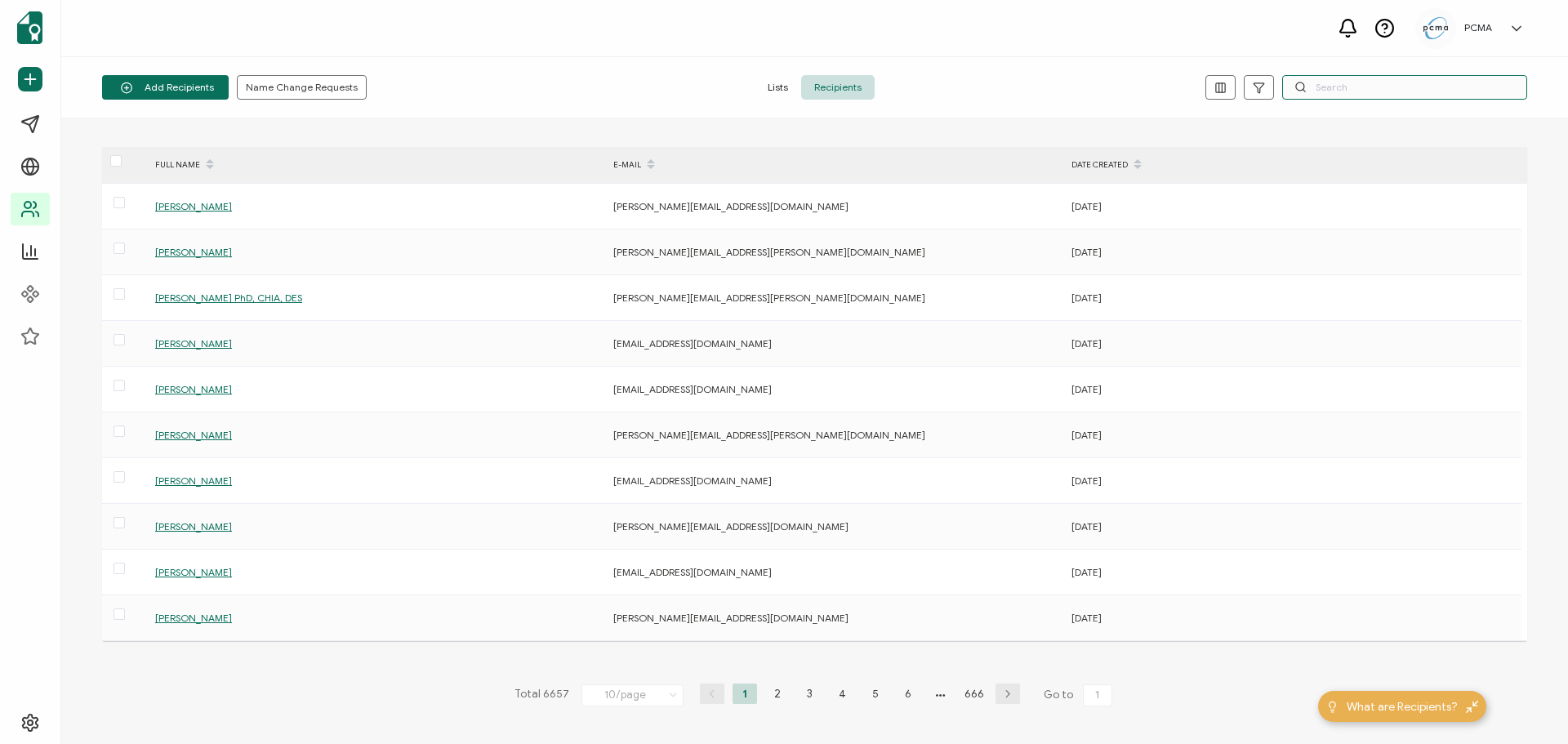
paste input "hitch.lim@marinabaysands.com"
type input "hitch.lim@marinabaysands.com"
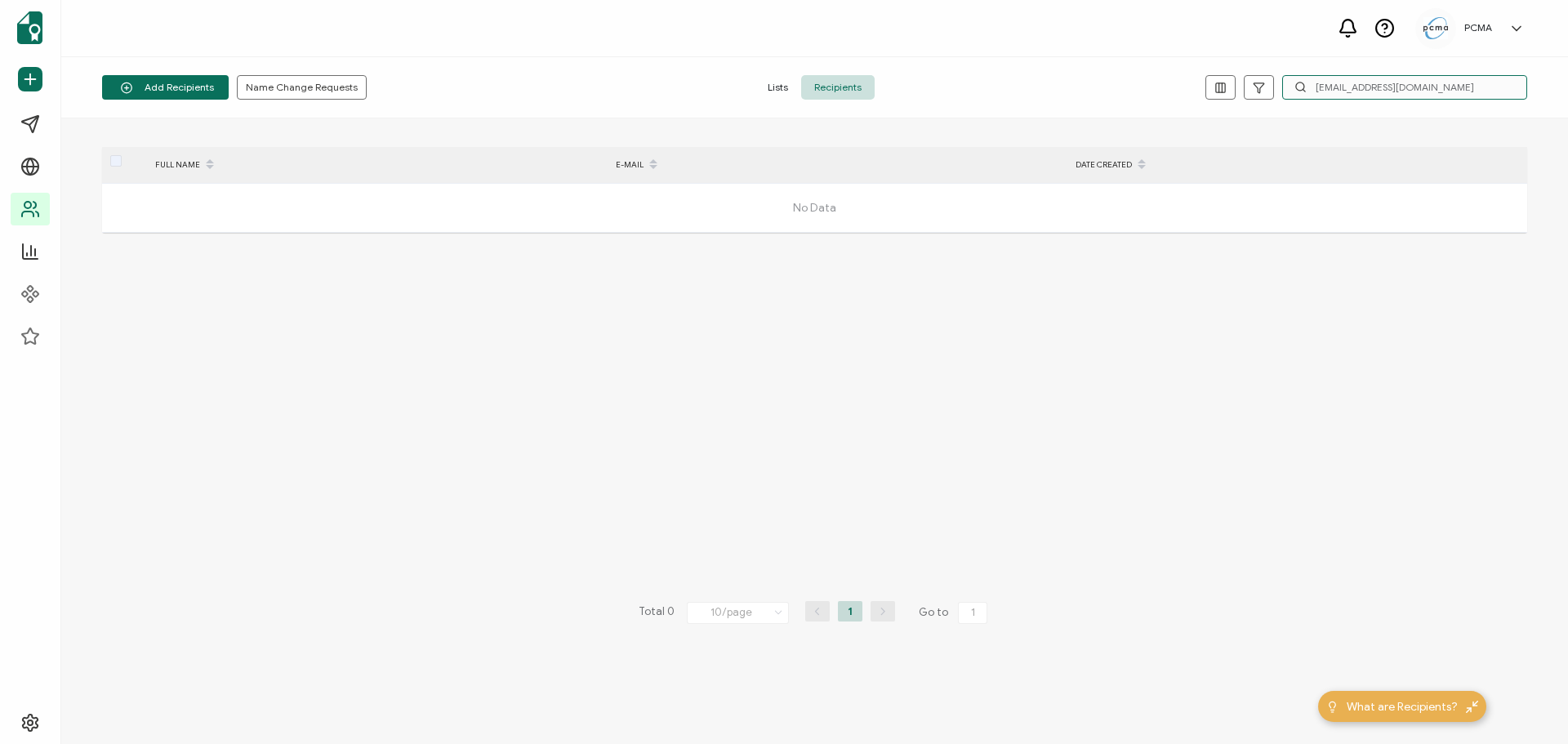
click at [1393, 87] on input "hitch.lim@marinabaysands.com" at bounding box center [1405, 87] width 245 height 25
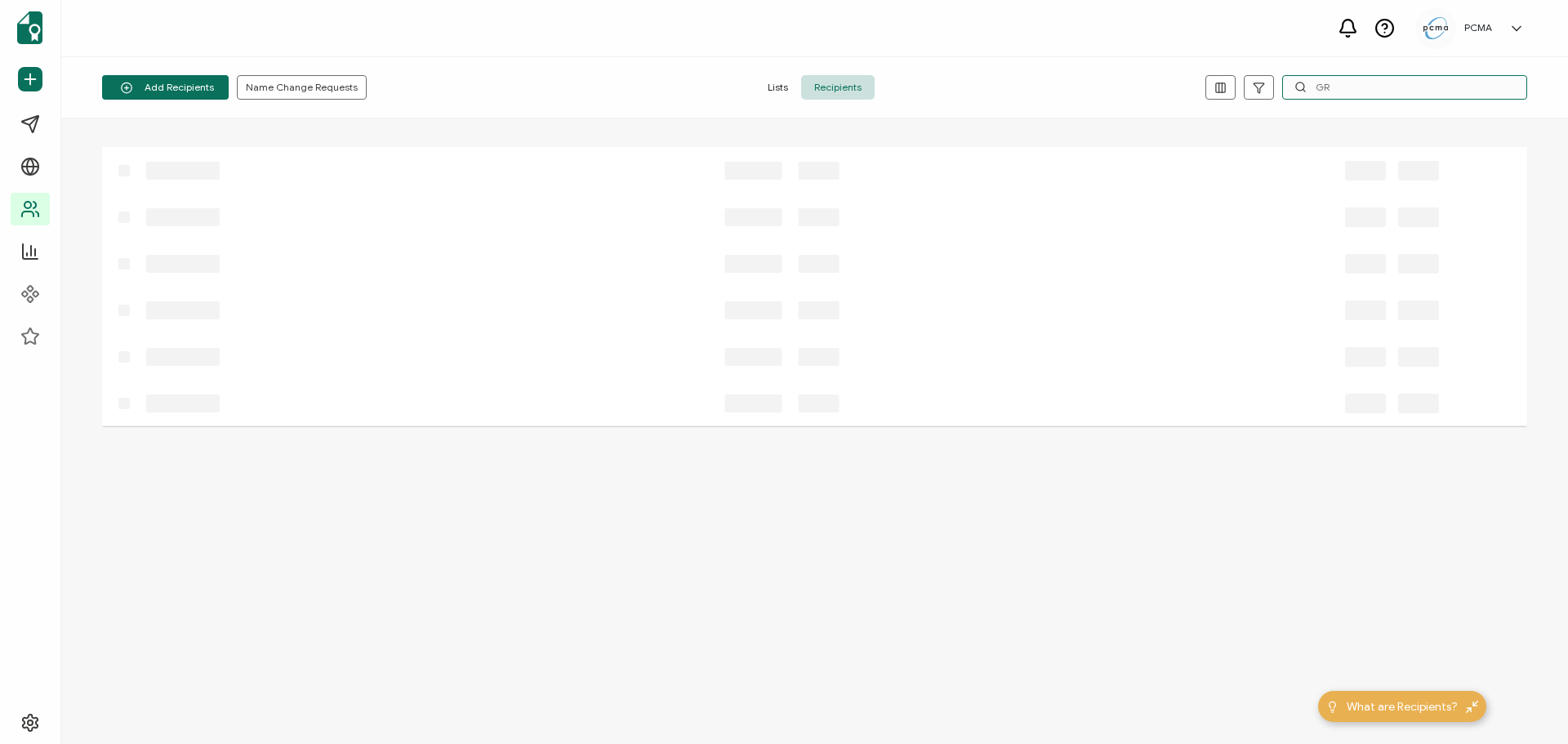
type input "G"
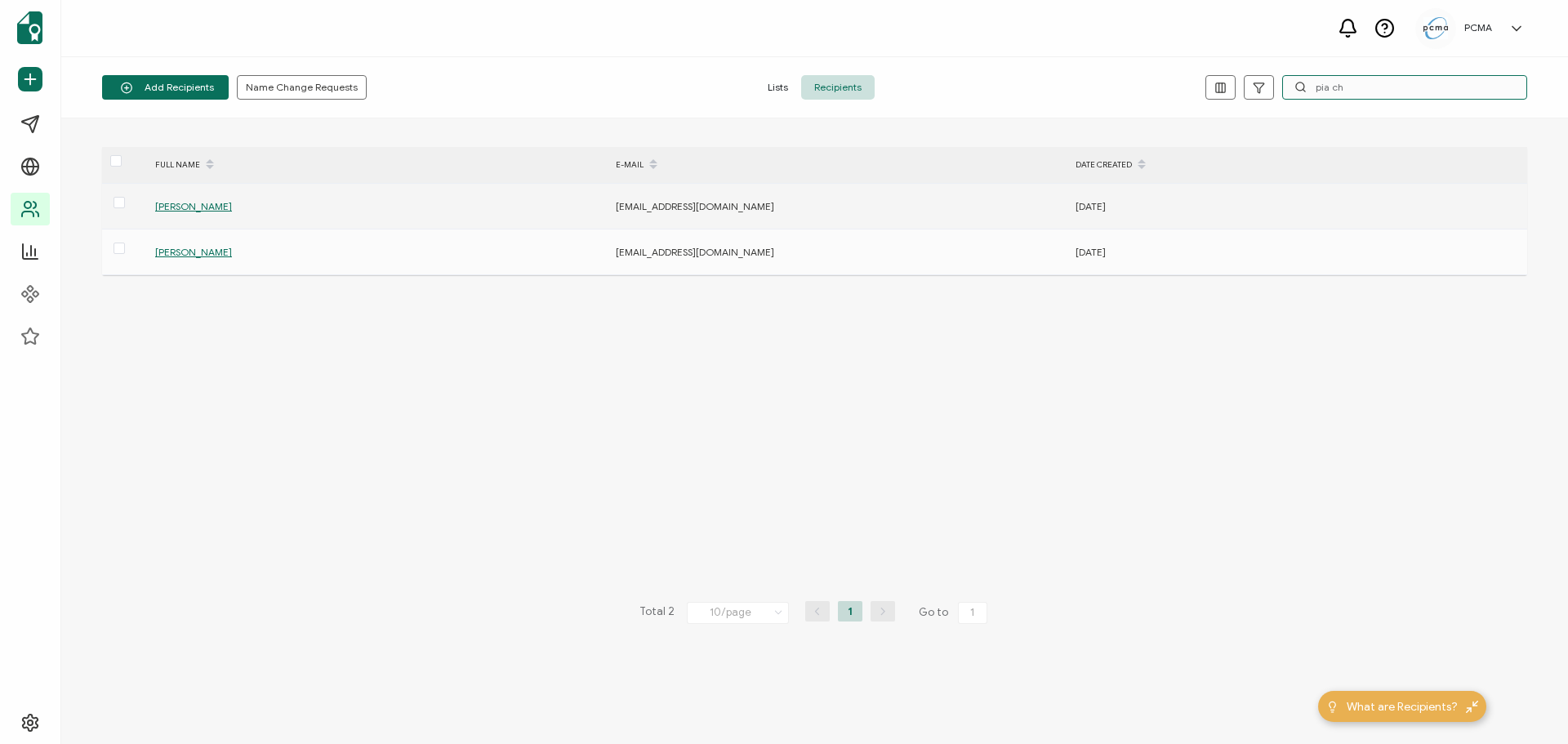
type input "pia ch"
click at [175, 215] on td "Pia Chen" at bounding box center [378, 207] width 461 height 46
click at [173, 202] on span "Pia Chen" at bounding box center [193, 206] width 77 height 12
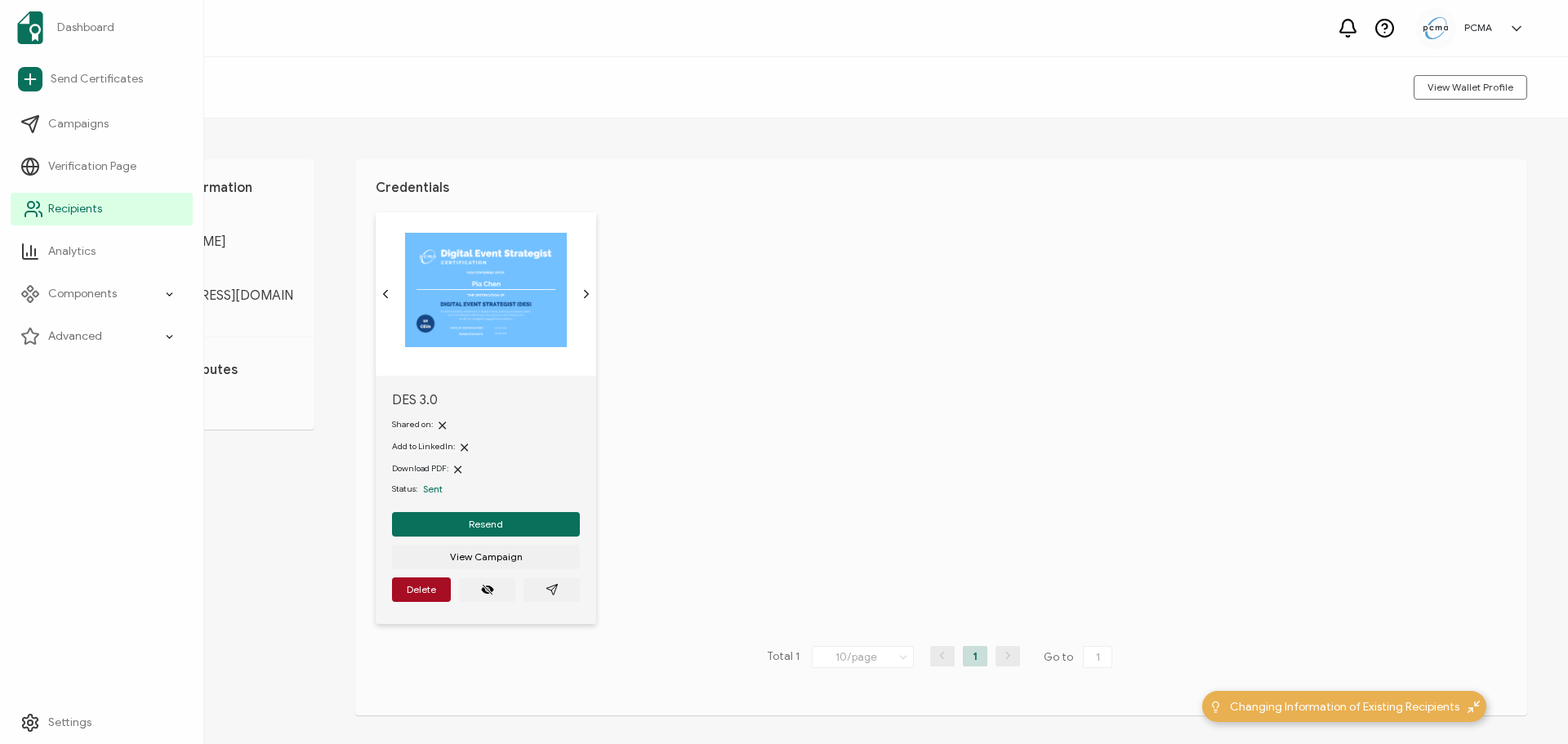
click at [80, 209] on span "Recipients" at bounding box center [75, 209] width 54 height 16
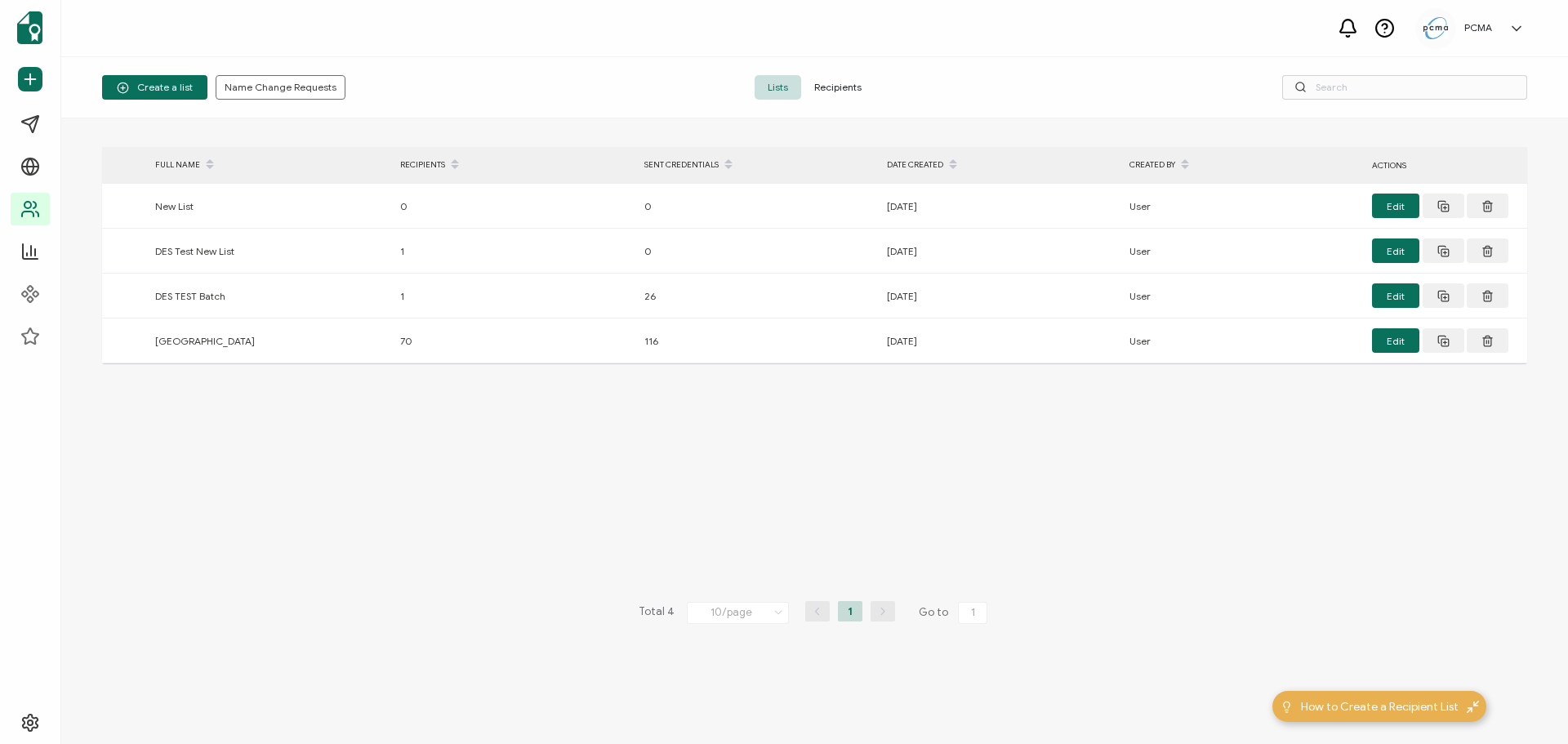
click at [836, 86] on span "Recipients" at bounding box center [838, 87] width 74 height 25
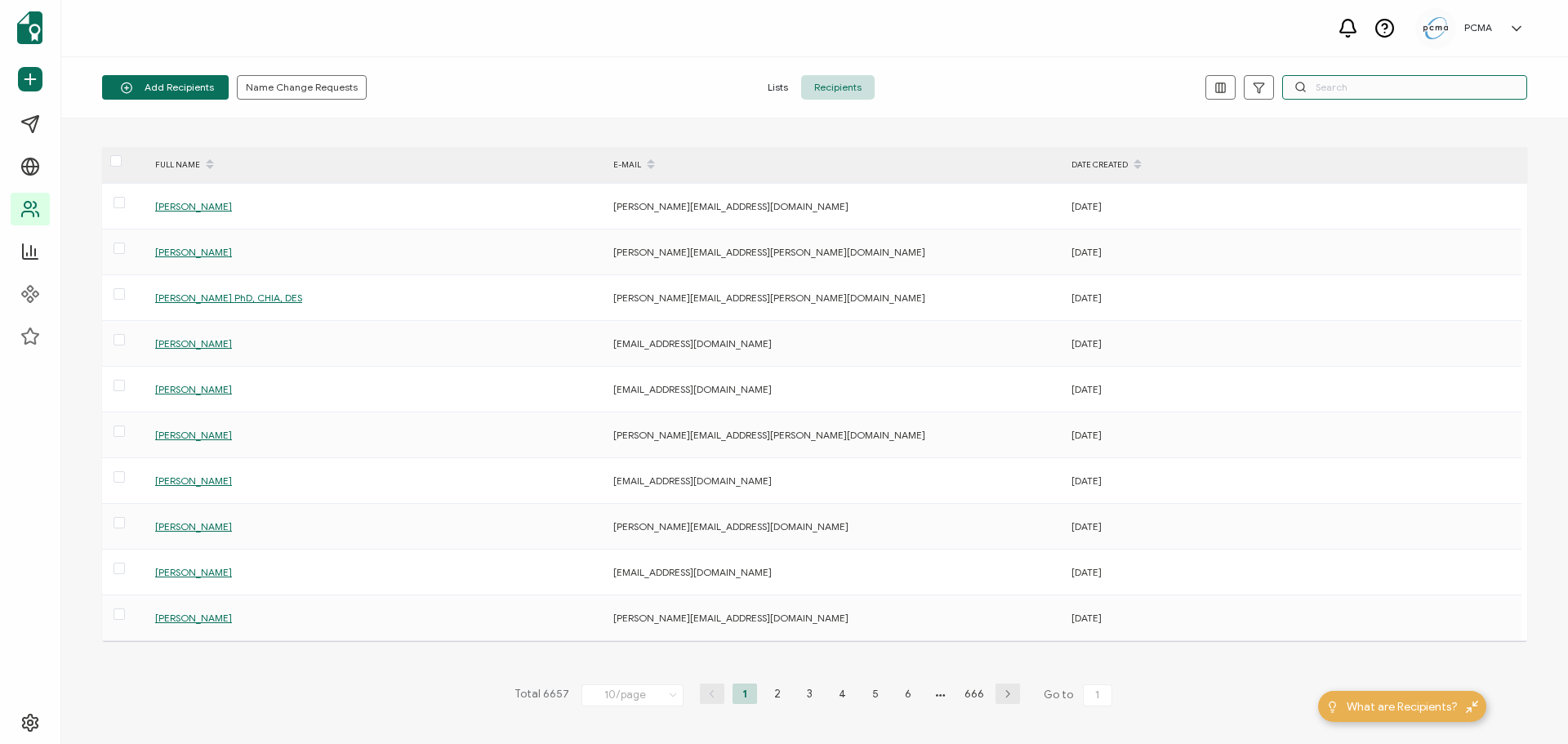
click at [1342, 83] on input "text" at bounding box center [1405, 87] width 245 height 25
paste input "onsing.hung@marinabaysands.com"
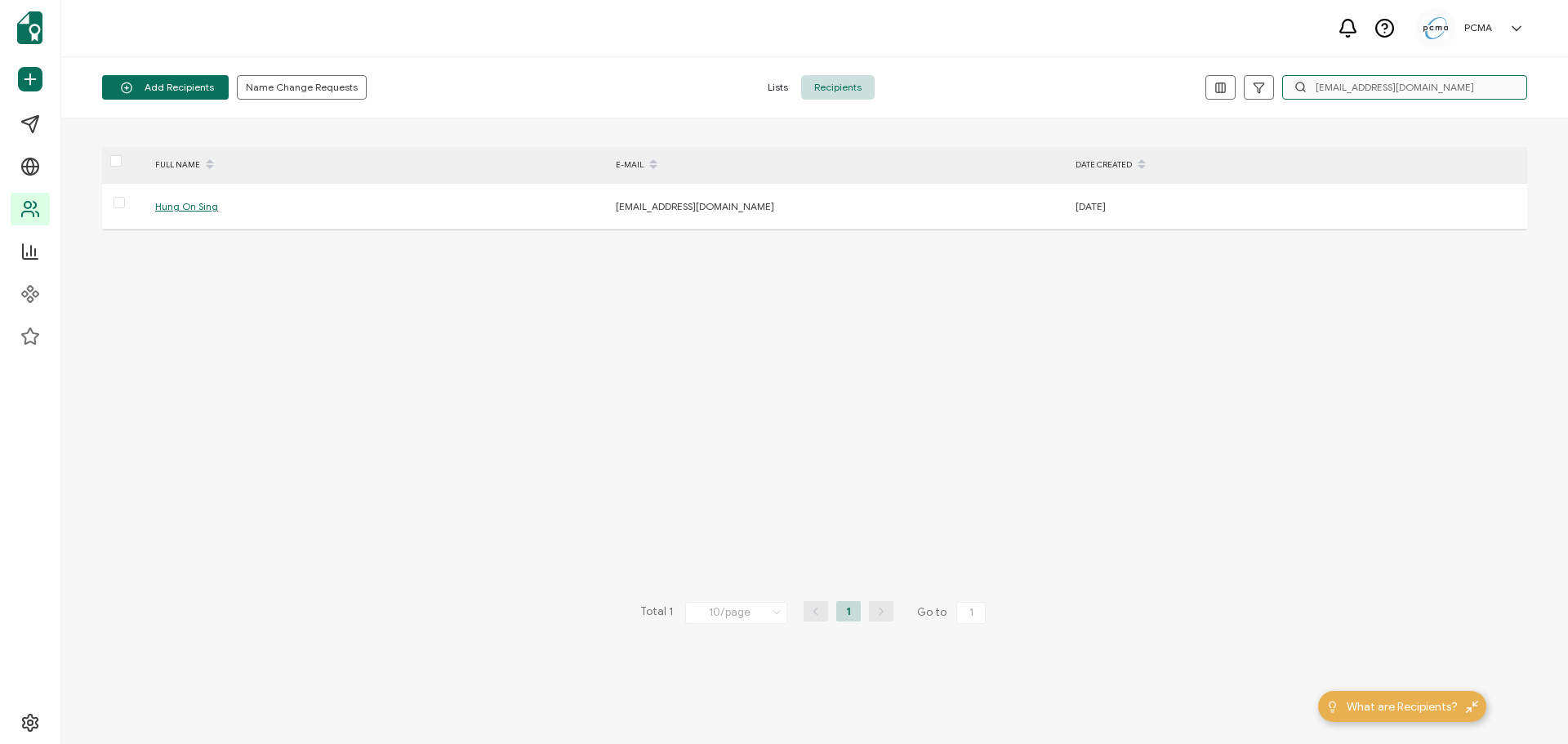
click at [1422, 87] on input "onsing.hung@marinabaysands.com" at bounding box center [1405, 87] width 245 height 25
click at [1422, 86] on input "onsing.hung@marinabaysands.com" at bounding box center [1405, 87] width 245 height 25
click at [1423, 86] on input "onsing.hung@marinabaysands.com" at bounding box center [1405, 87] width 245 height 25
type input "cheyenne"
drag, startPoint x: 1403, startPoint y: 90, endPoint x: 1159, endPoint y: 119, distance: 245.7
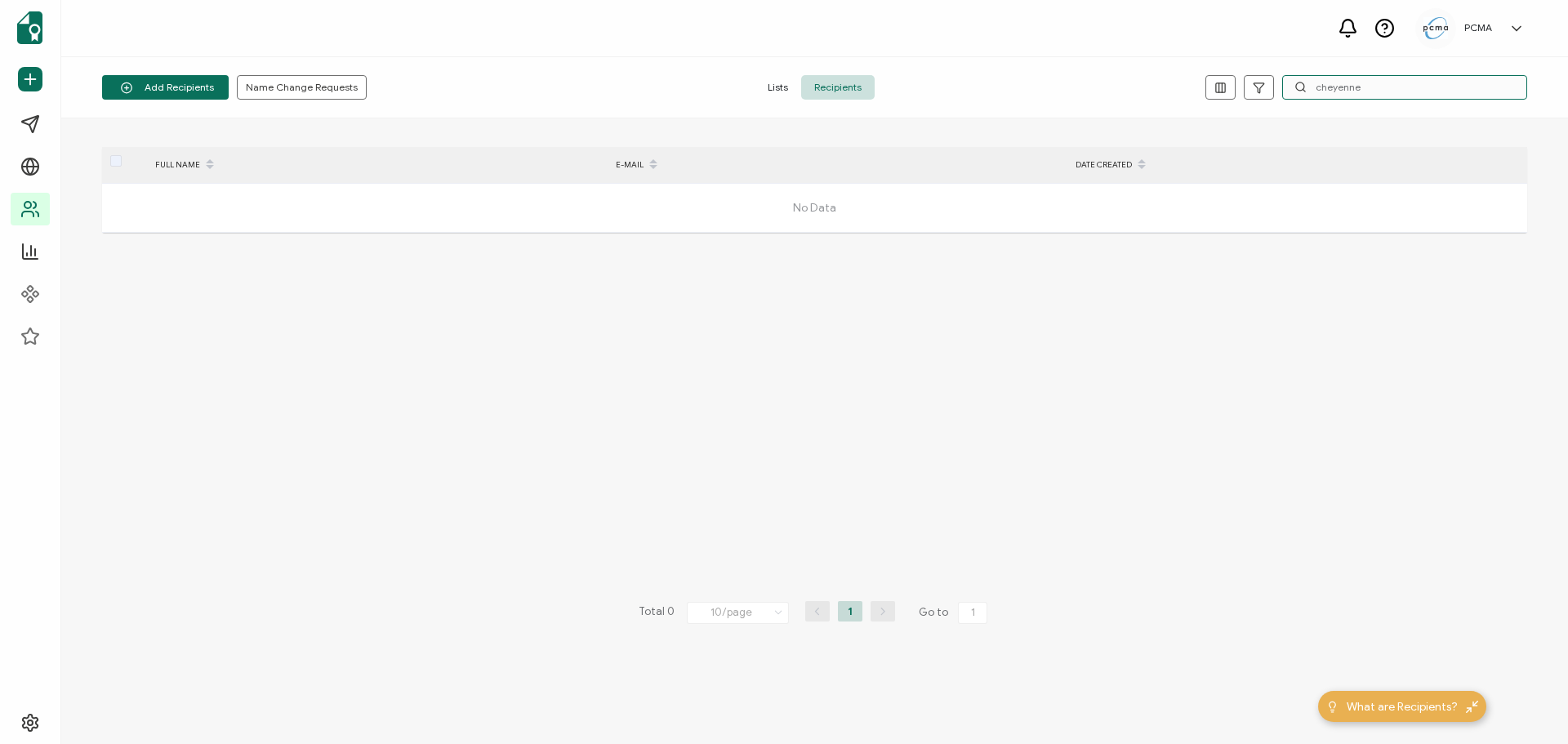
click at [1159, 119] on div "Add Recipients Upload Spreadsheet Add a Single Recipient Name Change Requests L…" at bounding box center [815, 400] width 1507 height 686
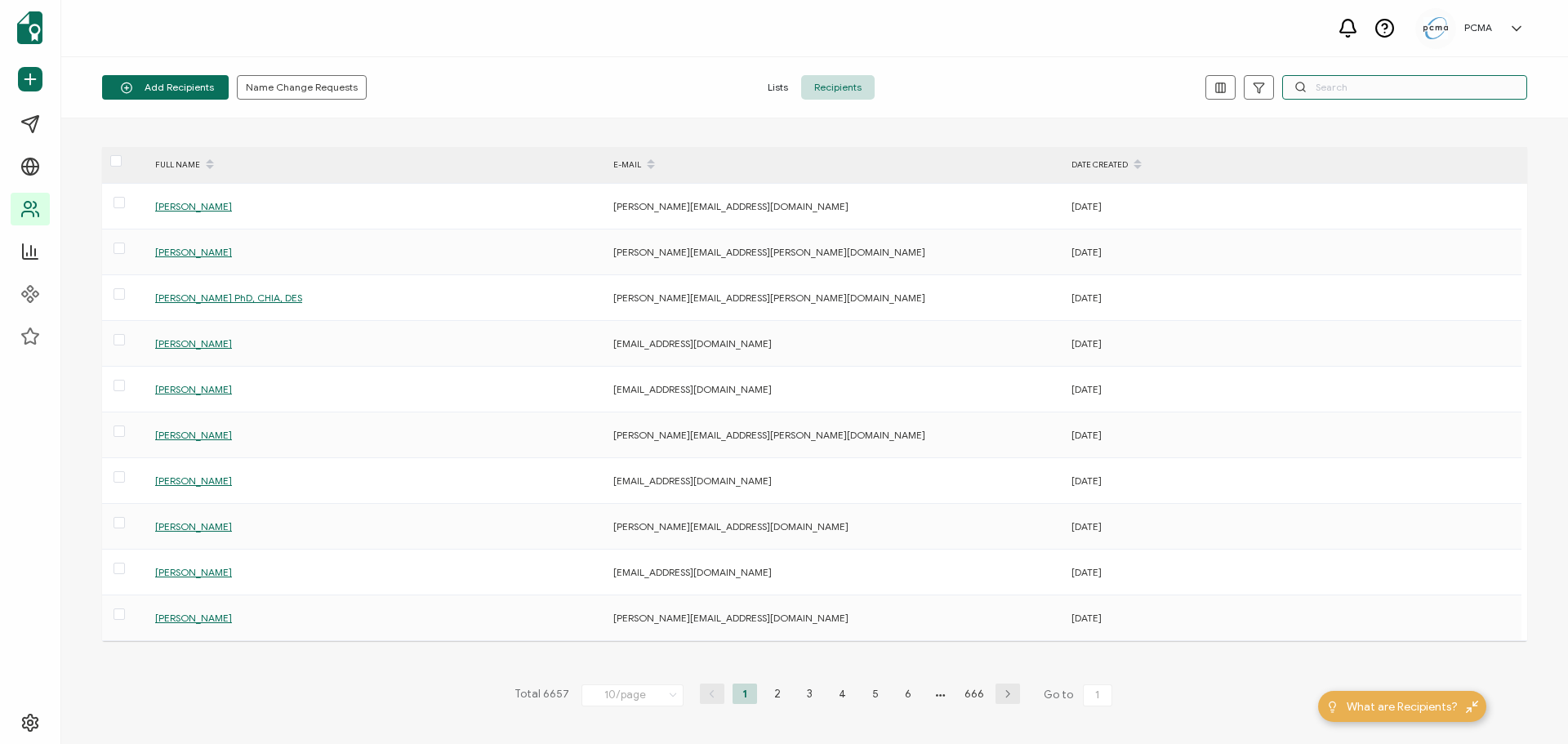
drag, startPoint x: 1338, startPoint y: 79, endPoint x: 1342, endPoint y: 87, distance: 8.9
click at [1339, 79] on input "text" at bounding box center [1405, 87] width 245 height 25
paste input "shijuan.lim@marinabaysands.com"
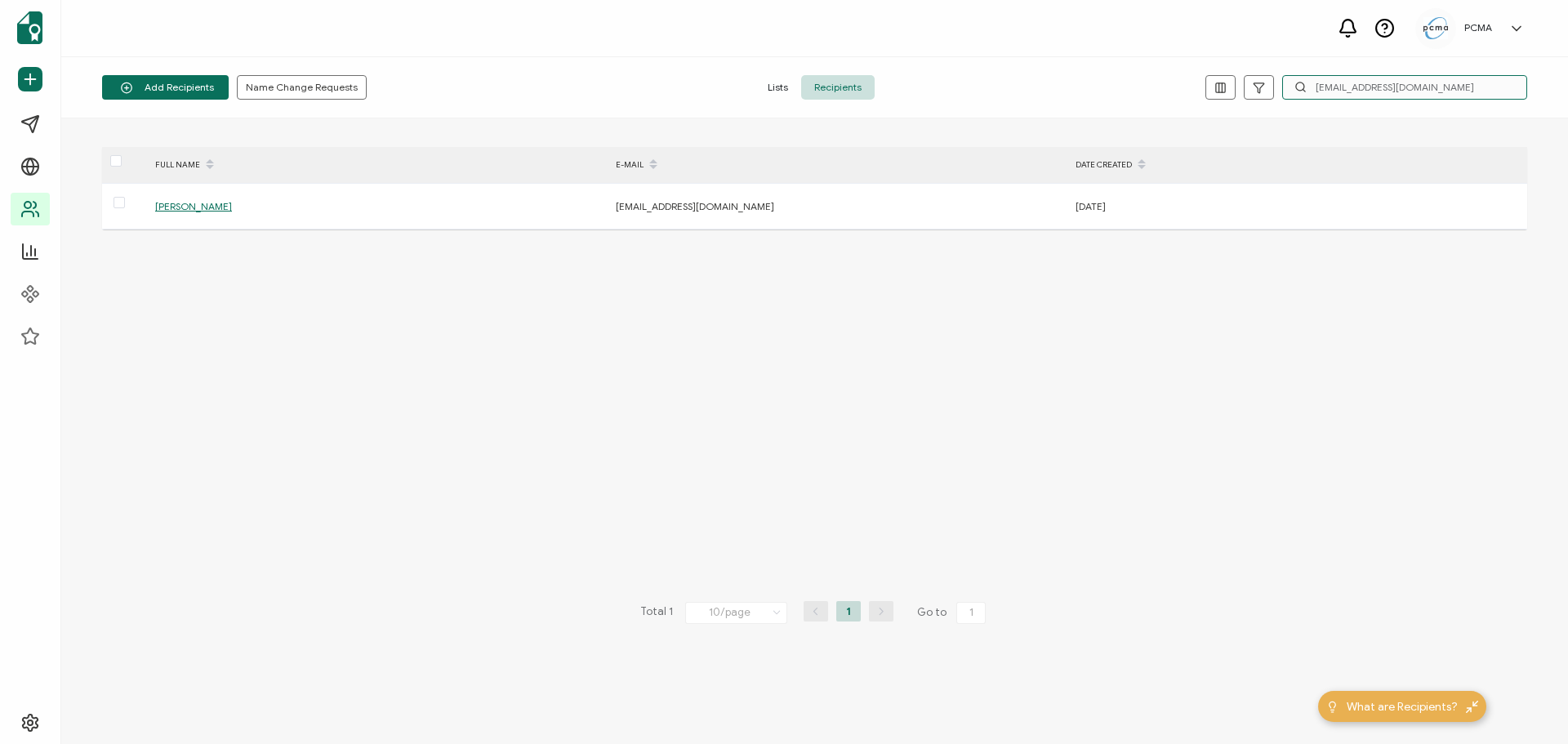
click at [1386, 89] on input "shijuan.lim@marinabaysands.com" at bounding box center [1405, 87] width 245 height 25
click at [1382, 87] on input "shijuan.lim@marinabaysands.com" at bounding box center [1405, 87] width 245 height 25
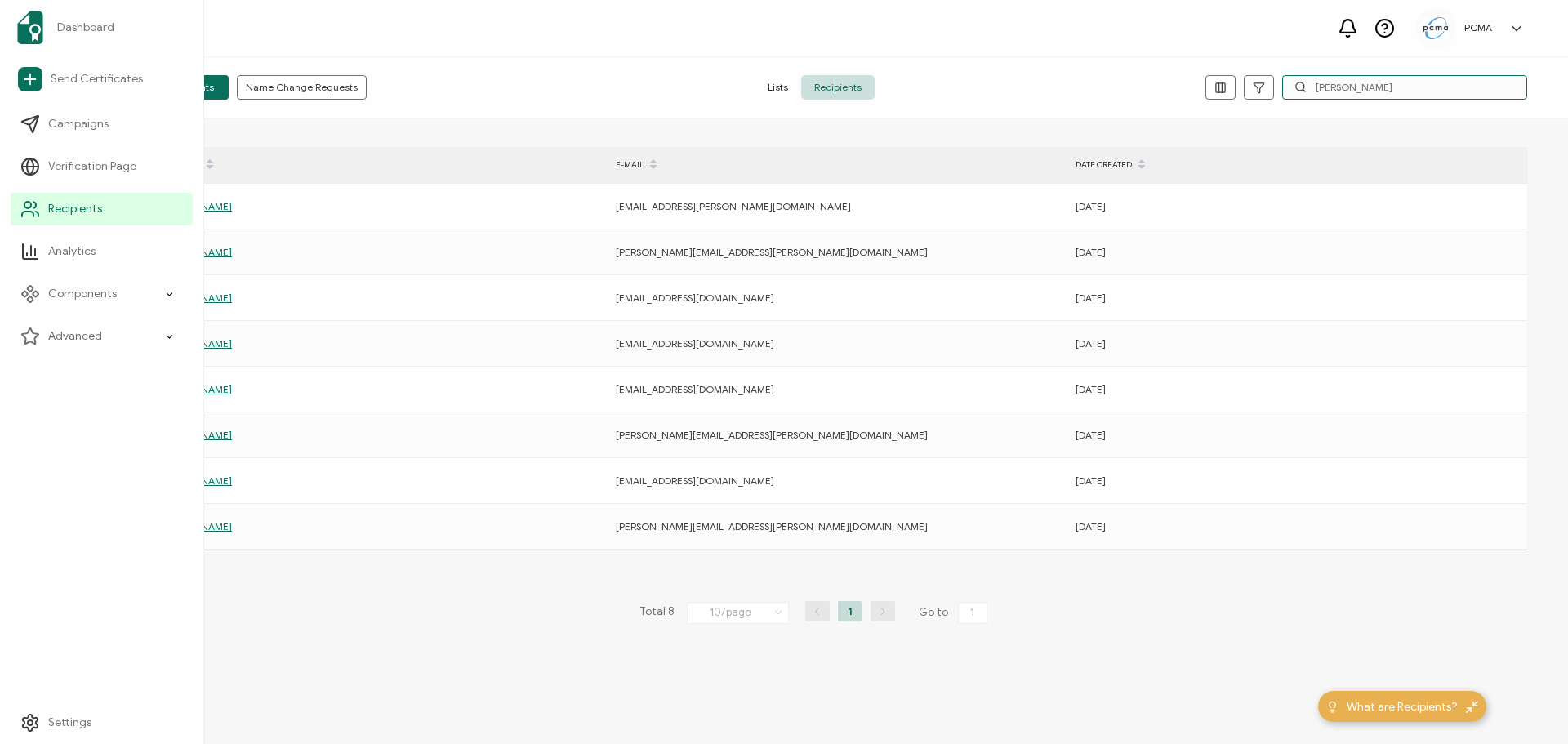
type input "priscill"
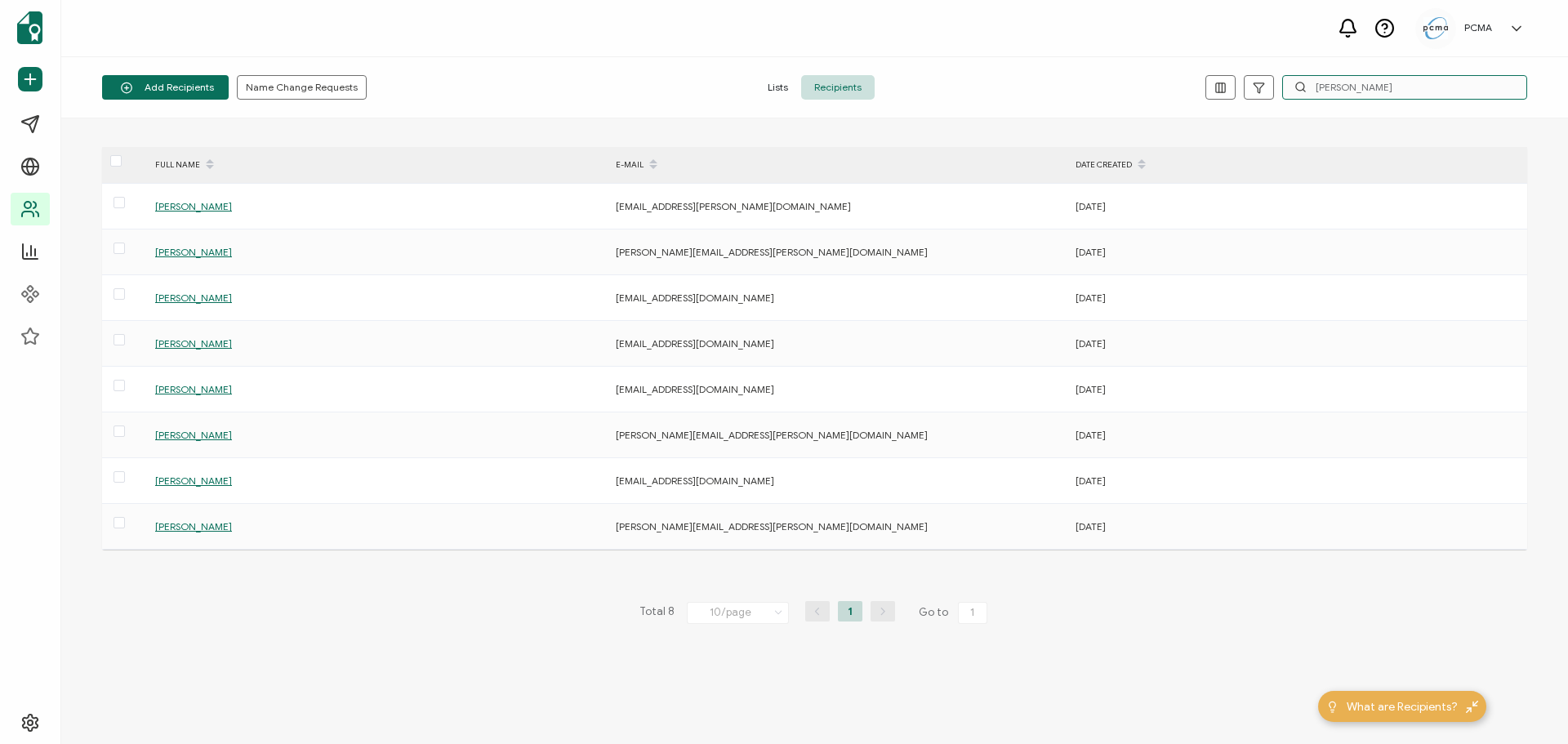
drag, startPoint x: 1415, startPoint y: 78, endPoint x: 1159, endPoint y: 103, distance: 257.2
click at [1161, 94] on div "priscill" at bounding box center [1290, 87] width 475 height 25
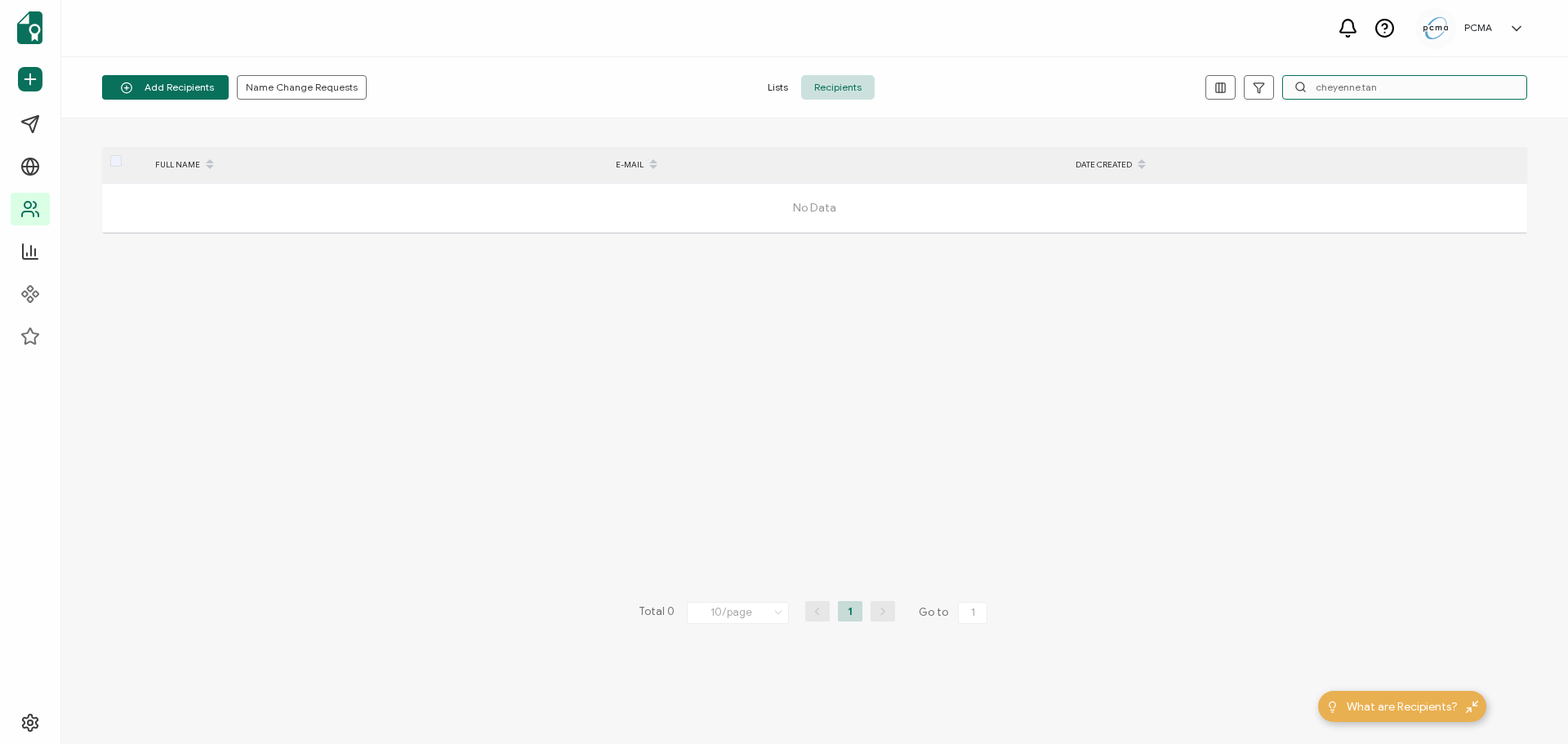
type input "cheyenne.tan"
click at [1373, 75] on input "cheyenne.tan" at bounding box center [1405, 87] width 245 height 25
click at [1374, 75] on input "cheyenne.tan" at bounding box center [1405, 87] width 245 height 25
click at [1375, 76] on input "cheyenne.tan" at bounding box center [1405, 87] width 245 height 25
click at [1375, 88] on input "cheyenne.tan" at bounding box center [1405, 87] width 245 height 25
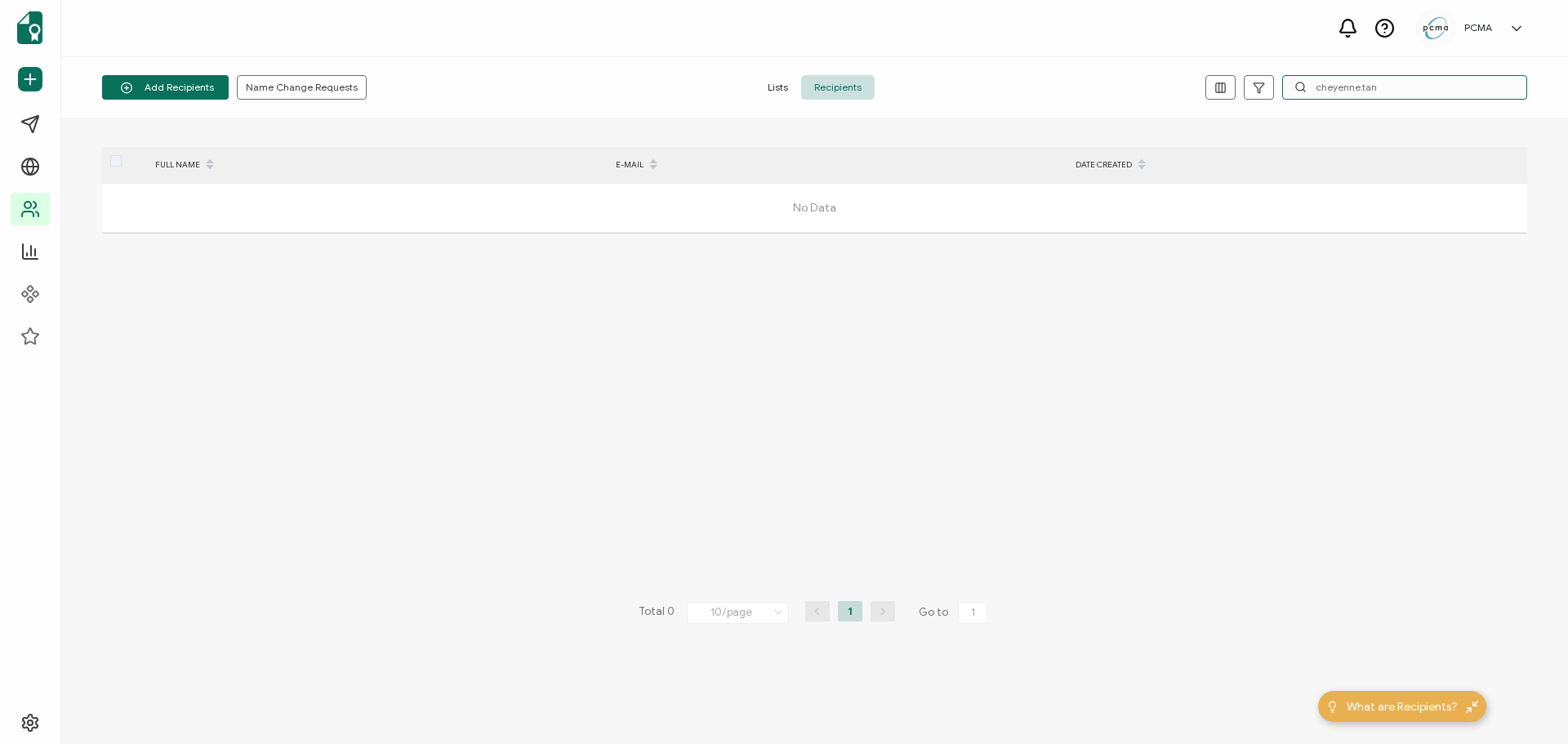
click at [1375, 88] on input "cheyenne.tan" at bounding box center [1405, 87] width 245 height 25
paste input "text"
drag, startPoint x: 1375, startPoint y: 89, endPoint x: 1262, endPoint y: 87, distance: 113.0
click at [1262, 87] on div "cheyenne.tan" at bounding box center [1290, 87] width 475 height 25
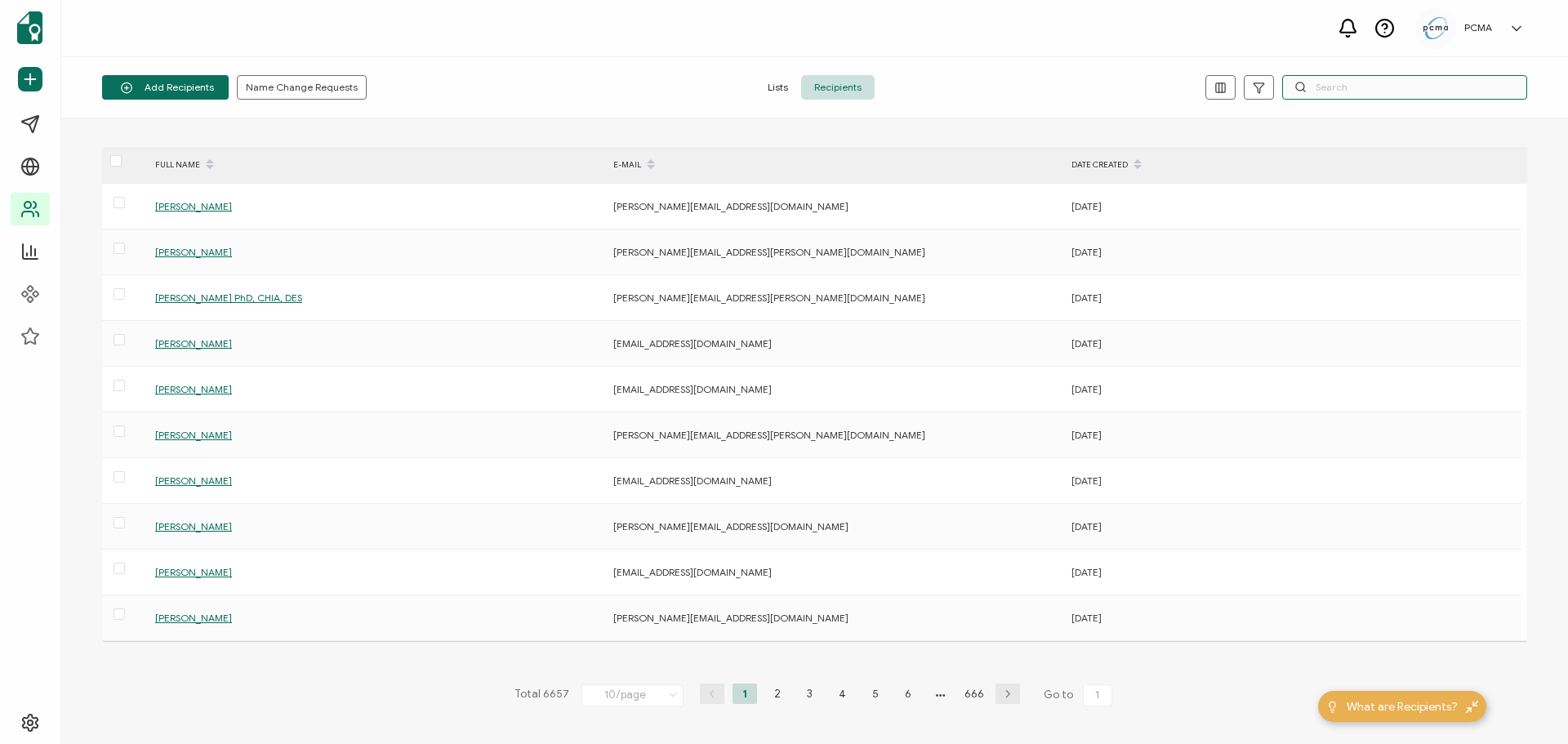
paste input "graceyt.tan@marinabaysands.com"
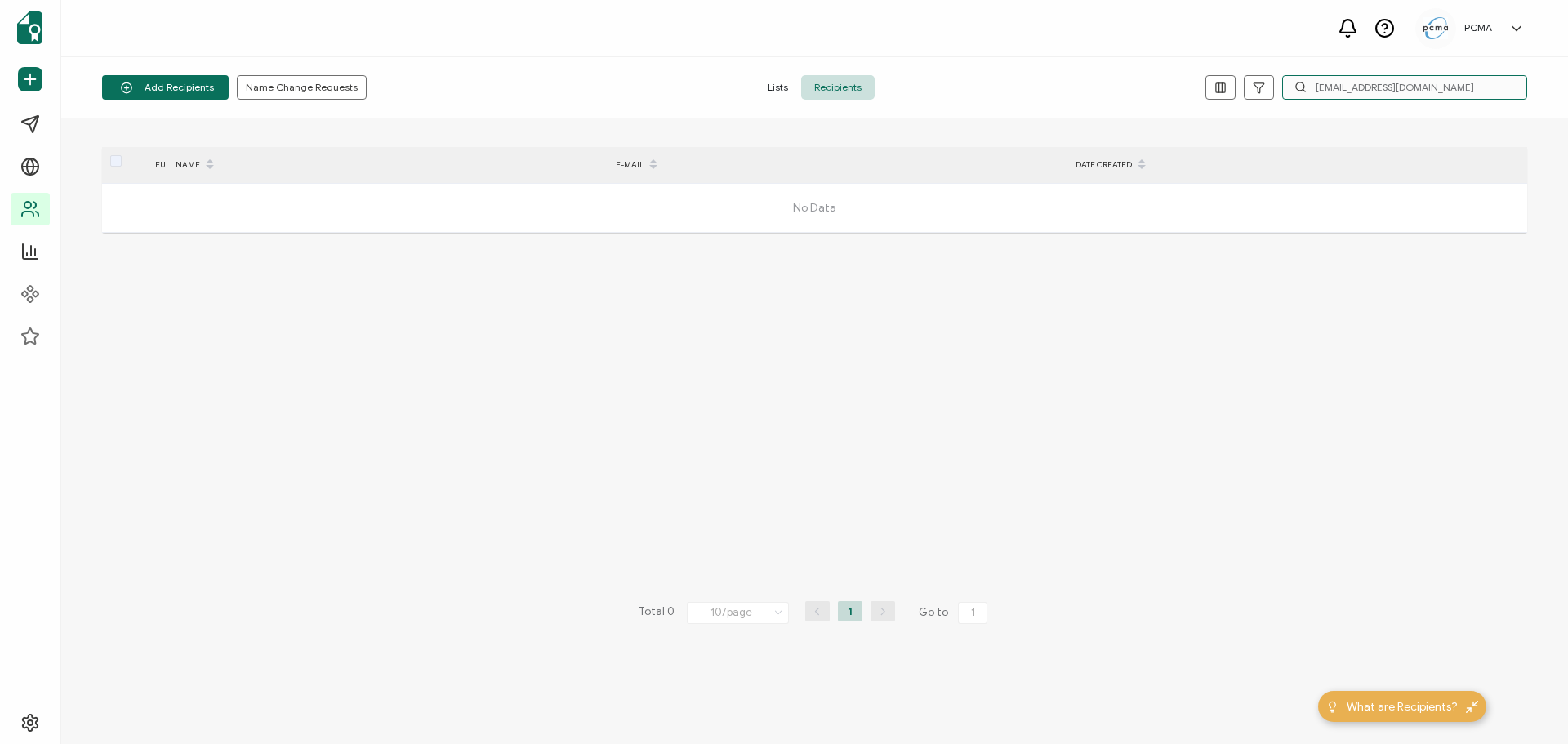
click at [1358, 79] on input "graceyt.tan@marinabaysands.com" at bounding box center [1405, 87] width 245 height 25
paste input "cheyenne"
click at [1406, 80] on input "cheyenne.tan@marinabaysands.com" at bounding box center [1405, 87] width 245 height 25
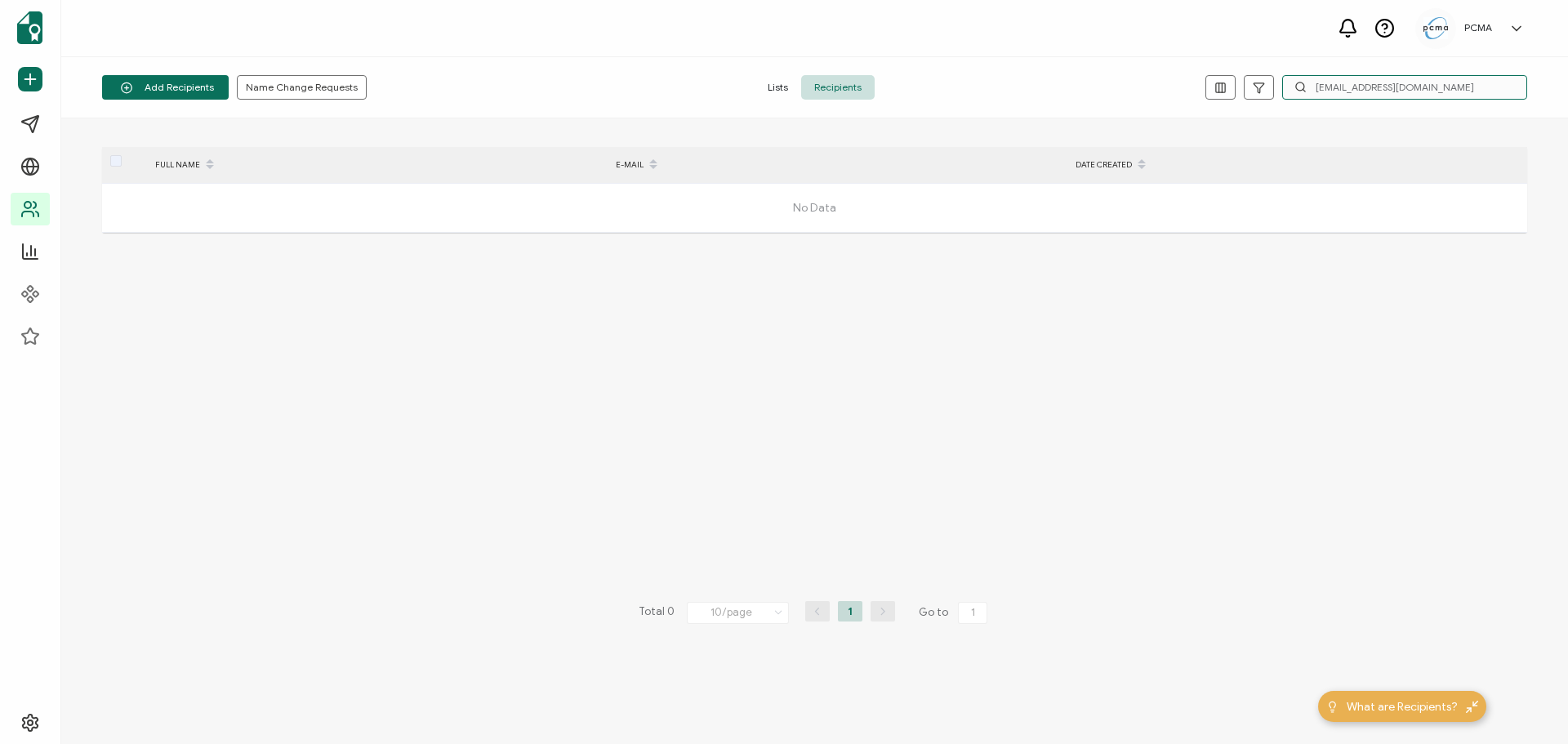
click at [1406, 80] on input "cheyenne.tan@marinabaysands.com" at bounding box center [1405, 87] width 245 height 25
click at [1406, 79] on input "cheyenne.tan@marinabaysands.com" at bounding box center [1405, 87] width 245 height 25
paste input "agnes.choi"
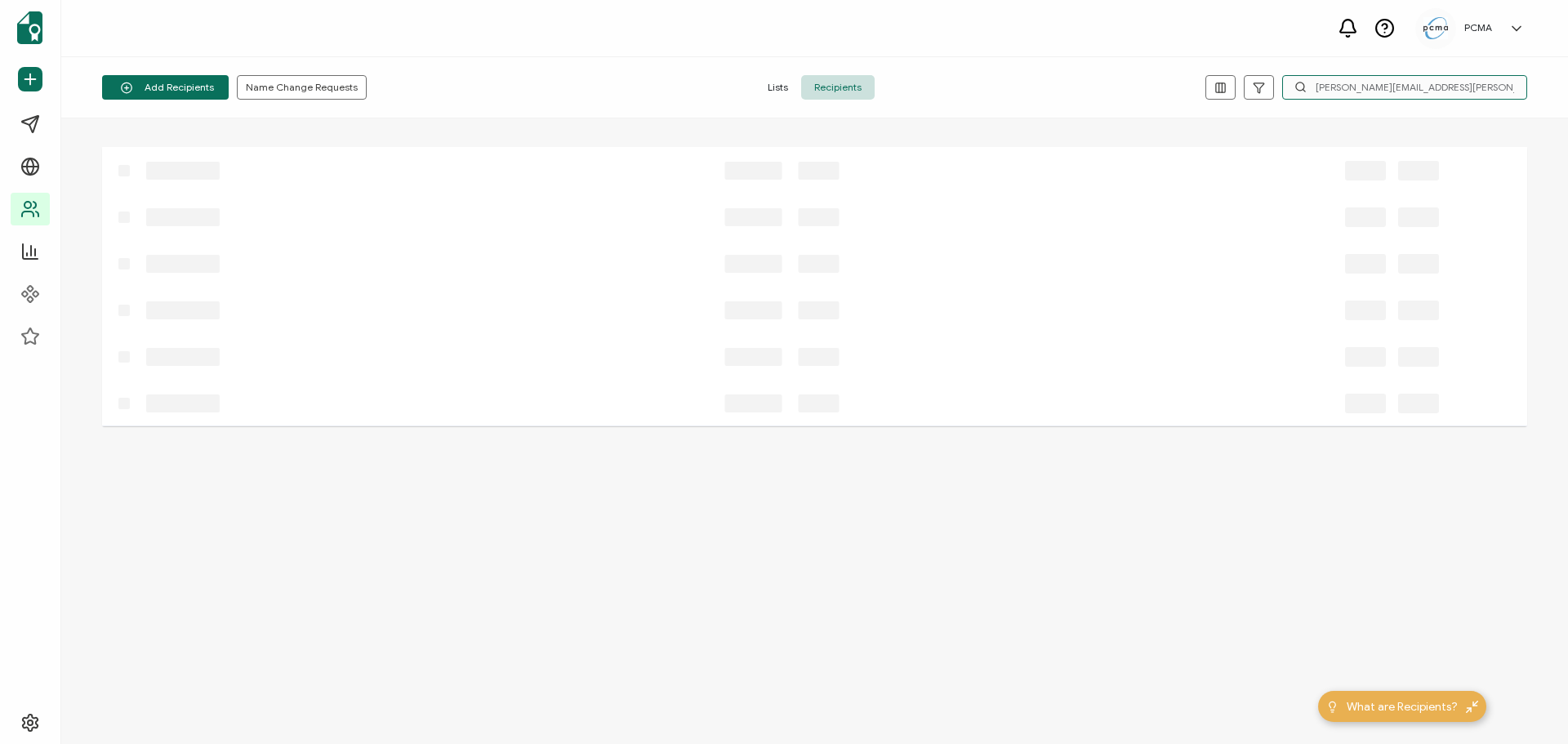
type input "agnes.choi@marinabaysands.com"
